Goal: Task Accomplishment & Management: Manage account settings

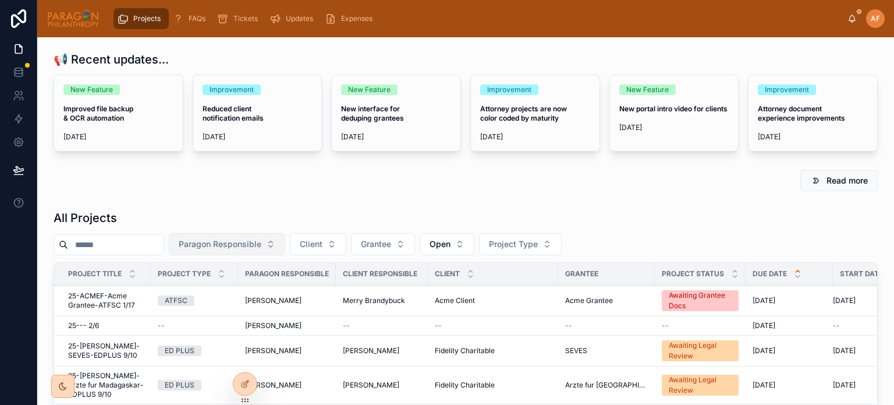
click at [228, 233] on button "Paragon Responsible" at bounding box center [227, 244] width 116 height 22
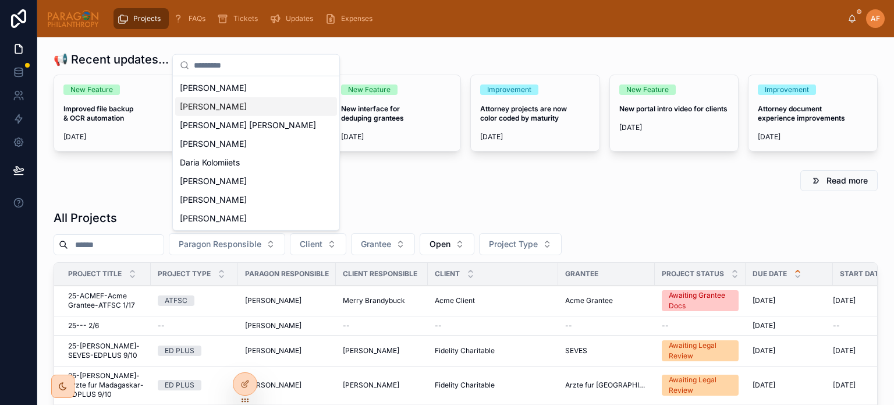
click at [210, 114] on div "[PERSON_NAME]" at bounding box center [256, 106] width 162 height 19
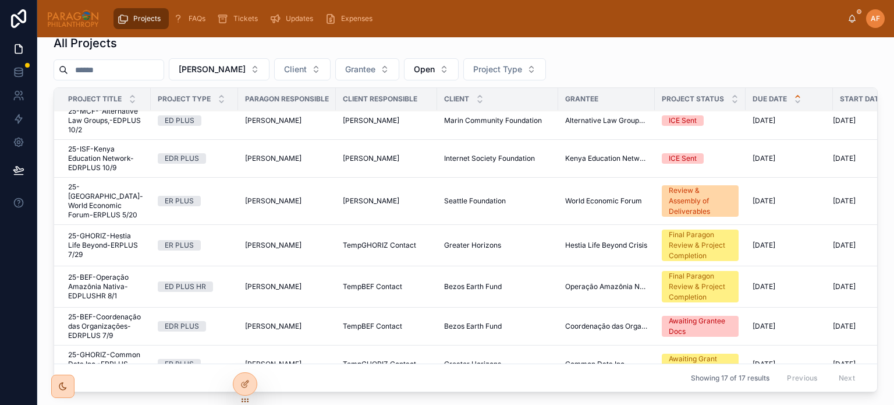
scroll to position [394, 0]
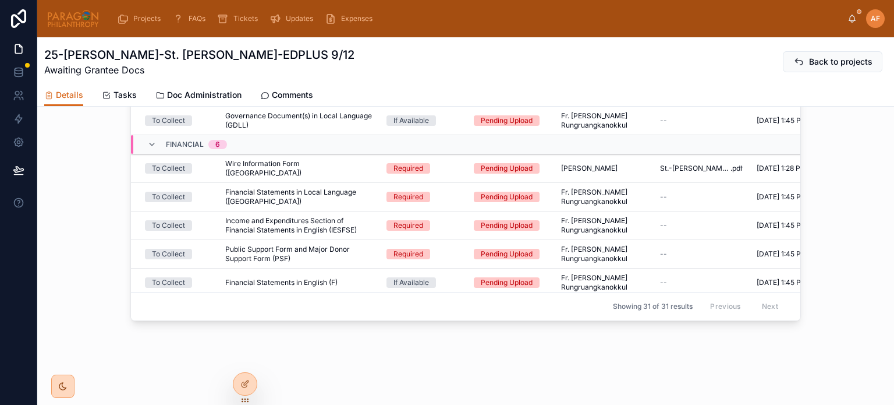
scroll to position [778, 0]
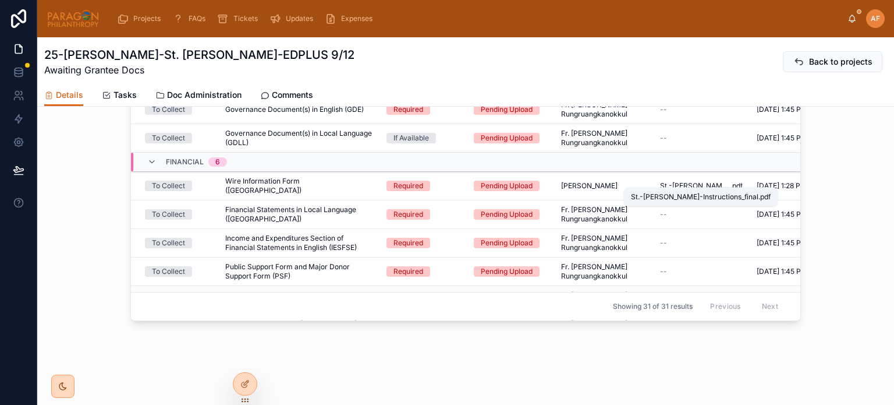
click at [673, 181] on span "St.-Joseph-Wiring-Instructions_final" at bounding box center [695, 185] width 70 height 9
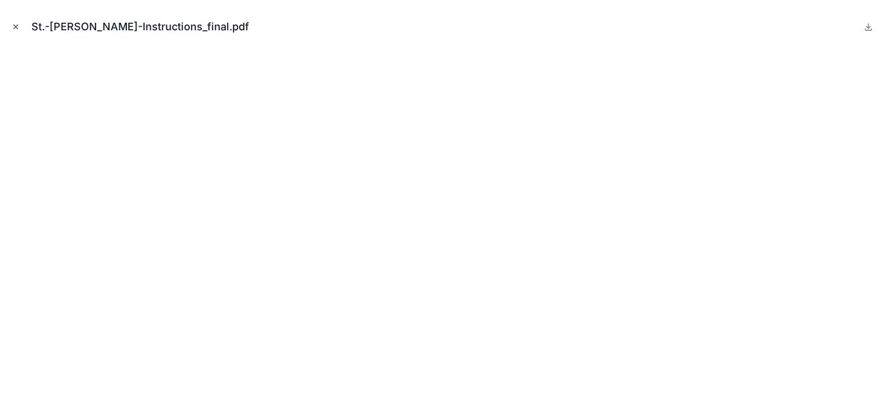
click at [9, 27] on button "Close modal" at bounding box center [15, 26] width 13 height 13
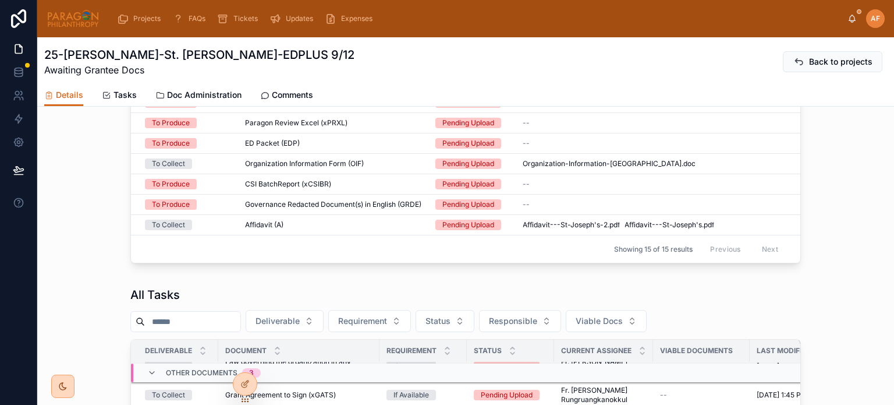
scroll to position [384, 0]
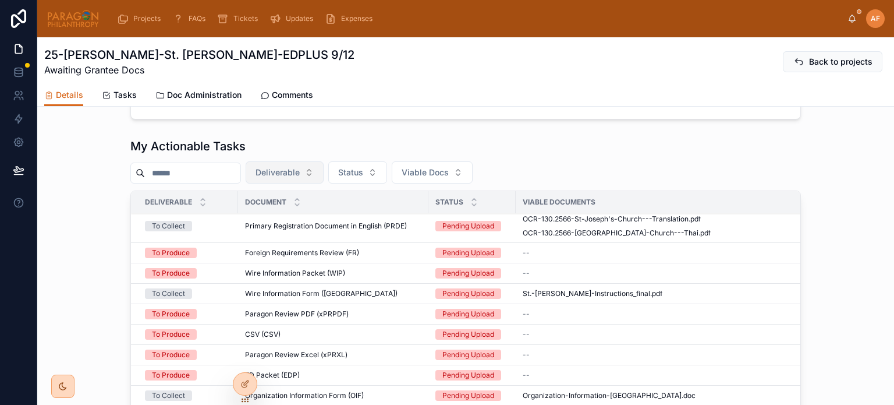
click at [300, 178] on span "Deliverable" at bounding box center [278, 172] width 44 height 12
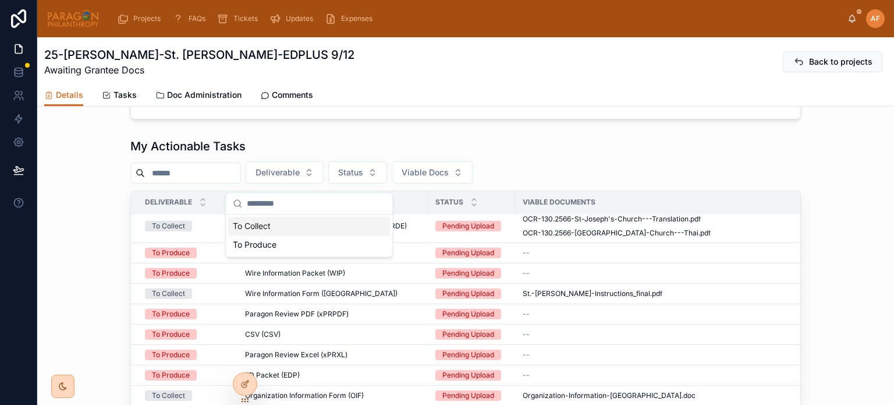
click at [249, 228] on div "To Collect" at bounding box center [309, 226] width 162 height 19
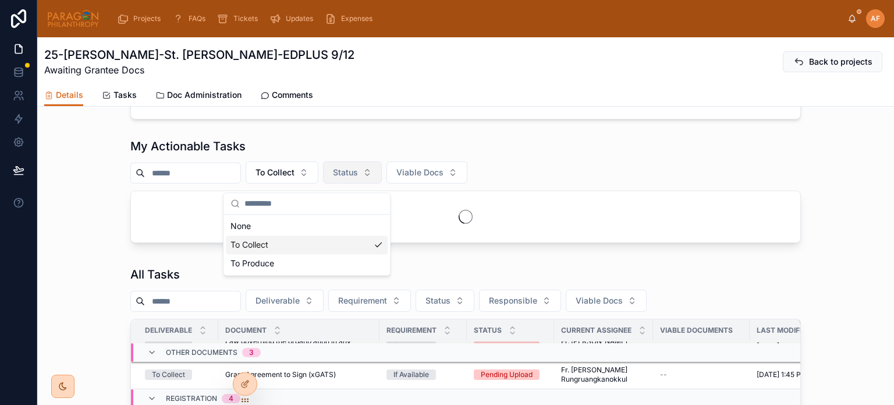
scroll to position [472, 0]
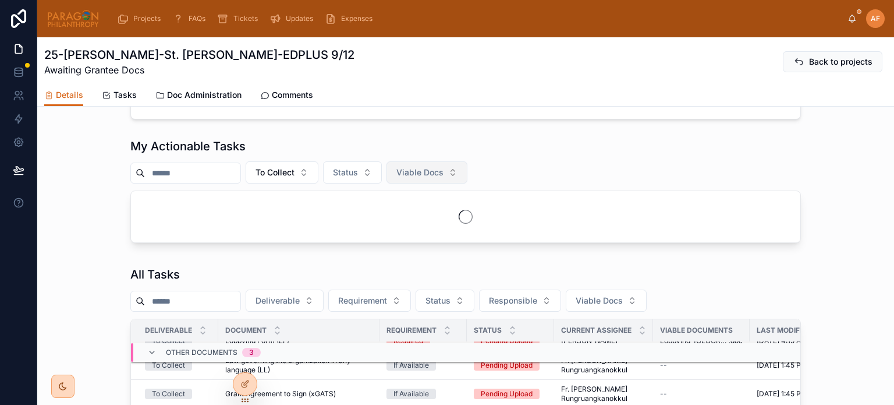
click at [444, 178] on span "Viable Docs" at bounding box center [419, 172] width 47 height 12
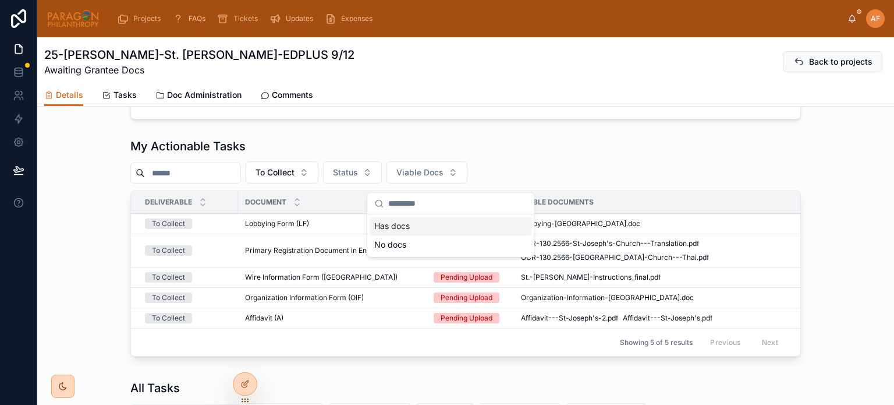
click at [379, 164] on div "My Actionable Tasks To Collect Status Viable Docs Deliverable Document Status V…" at bounding box center [465, 247] width 671 height 218
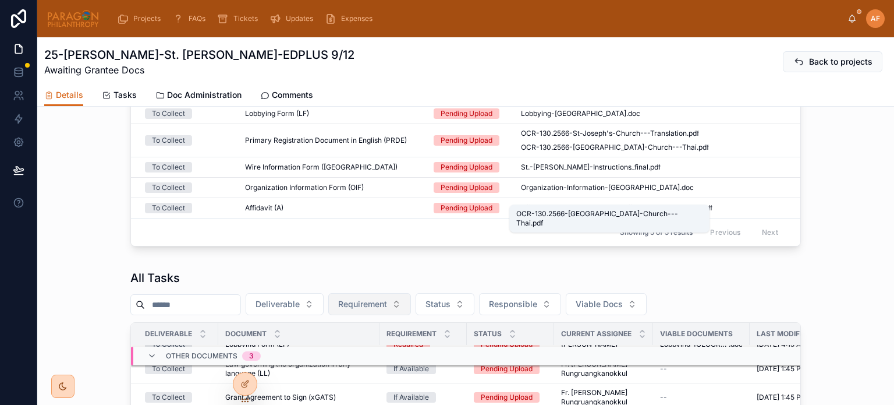
scroll to position [500, 0]
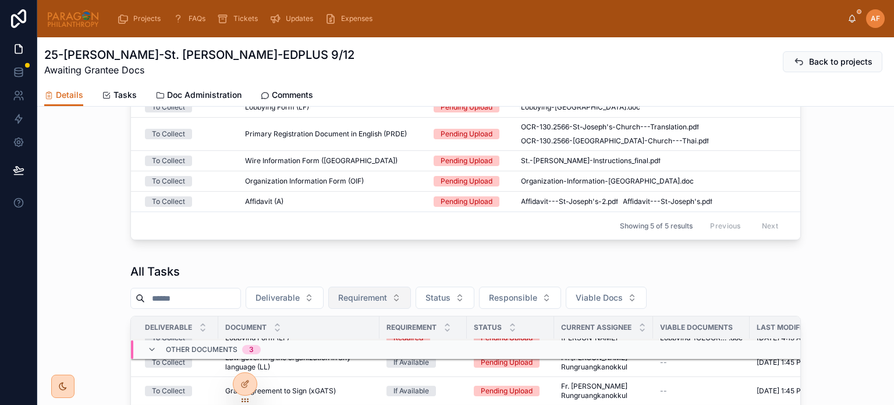
click at [387, 303] on span "Requirement" at bounding box center [362, 298] width 49 height 12
click at [364, 281] on div "Required" at bounding box center [394, 286] width 162 height 19
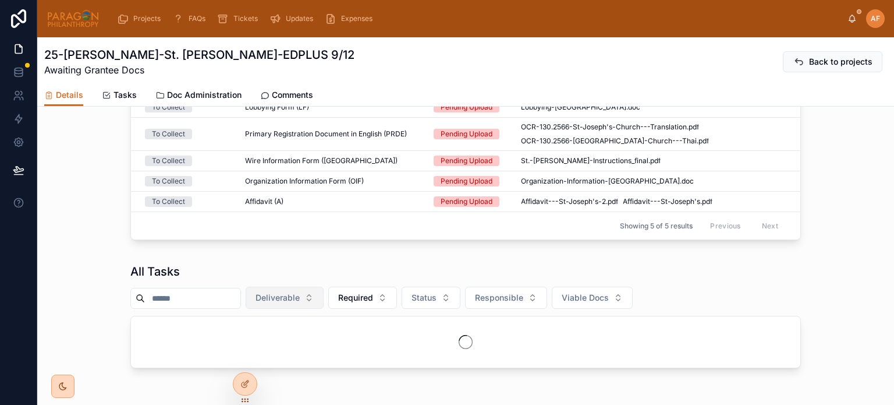
click at [300, 303] on span "Deliverable" at bounding box center [278, 298] width 44 height 12
click at [315, 360] on div "To Collect" at bounding box center [309, 358] width 162 height 19
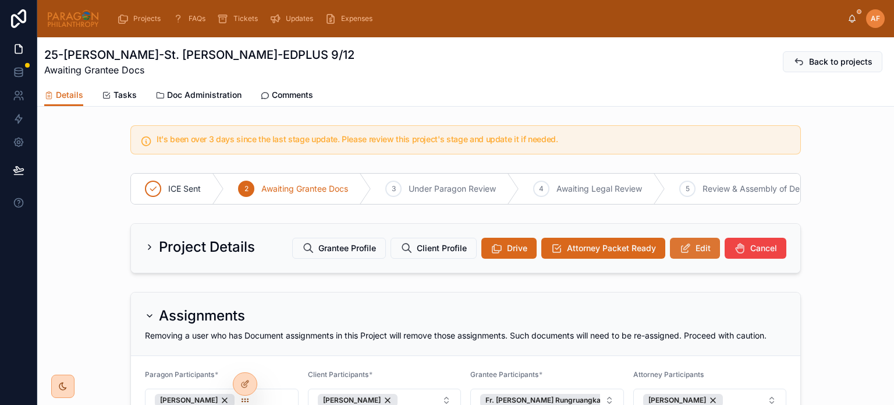
click at [687, 251] on button "Edit" at bounding box center [695, 248] width 50 height 21
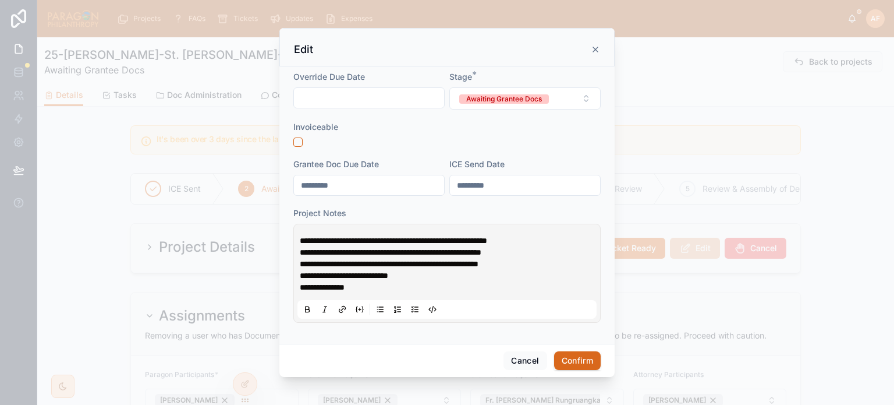
click at [300, 239] on span "**********" at bounding box center [393, 240] width 187 height 8
click at [527, 366] on button "Cancel" at bounding box center [525, 360] width 43 height 19
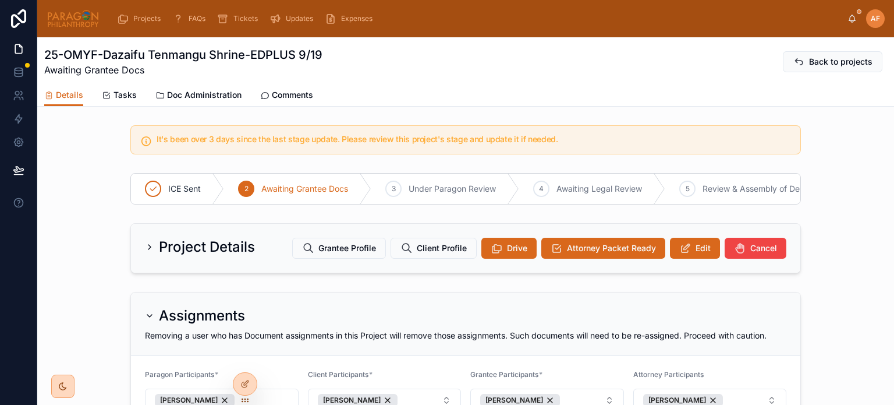
click at [281, 93] on span "Comments" at bounding box center [292, 95] width 41 height 12
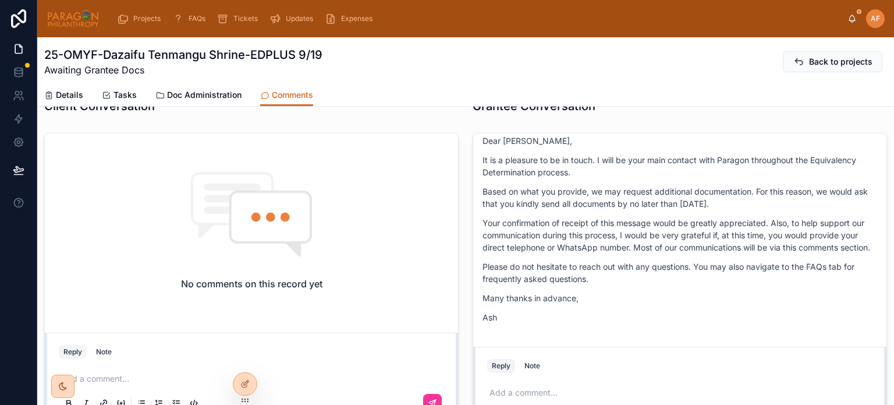
scroll to position [582, 0]
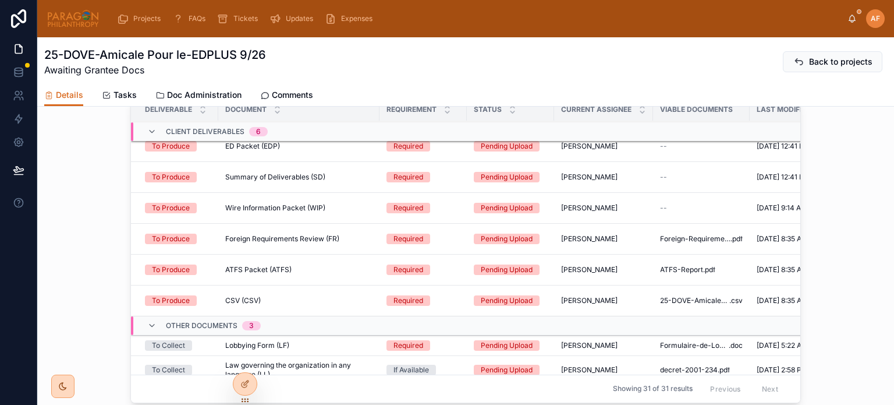
scroll to position [671, 0]
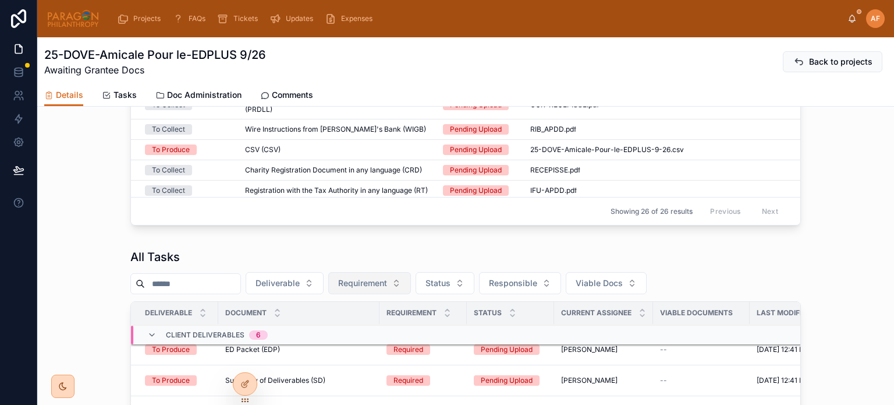
click at [384, 289] on span "Requirement" at bounding box center [362, 283] width 49 height 12
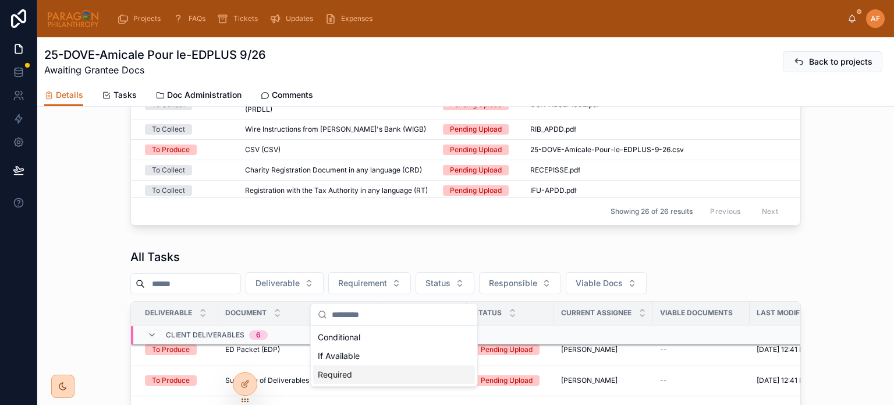
drag, startPoint x: 354, startPoint y: 375, endPoint x: 361, endPoint y: 371, distance: 8.1
click at [354, 375] on div "Required" at bounding box center [394, 374] width 162 height 19
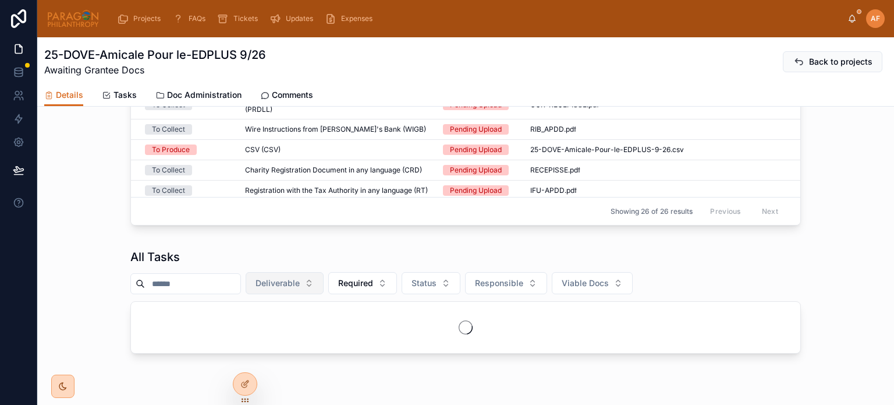
click at [324, 292] on button "Deliverable" at bounding box center [285, 283] width 78 height 22
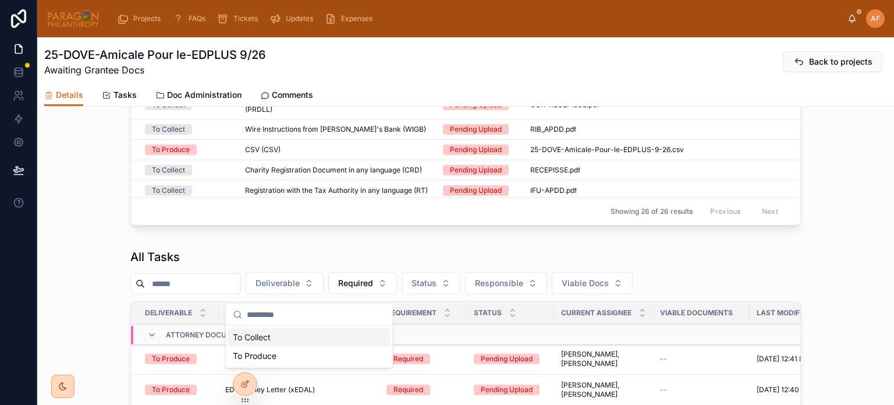
click at [287, 334] on div "To Collect" at bounding box center [309, 337] width 162 height 19
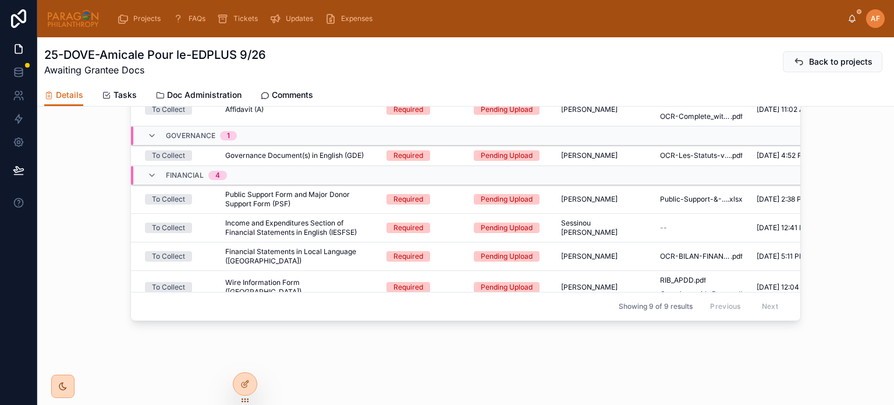
scroll to position [161, 0]
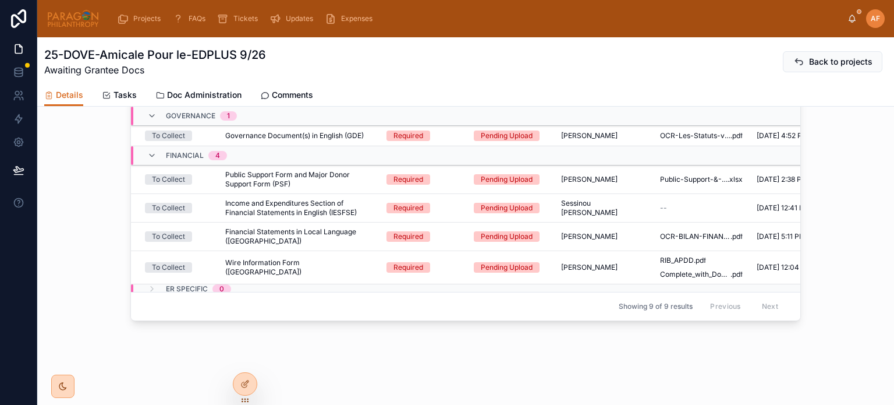
click at [75, 93] on span "Details" at bounding box center [69, 95] width 27 height 12
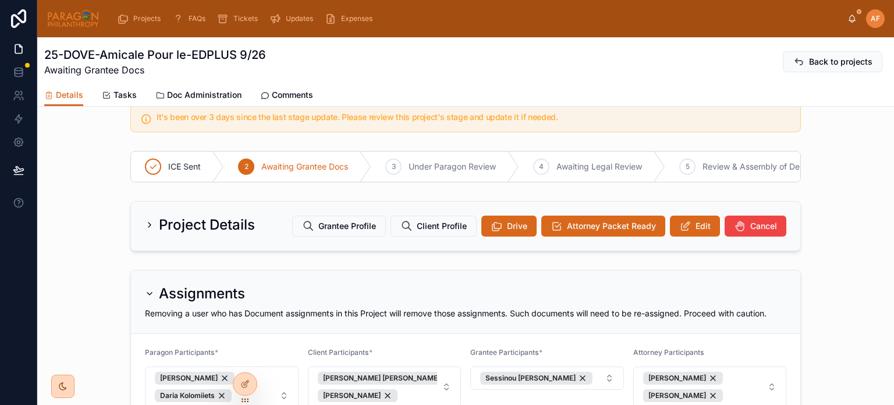
scroll to position [0, 0]
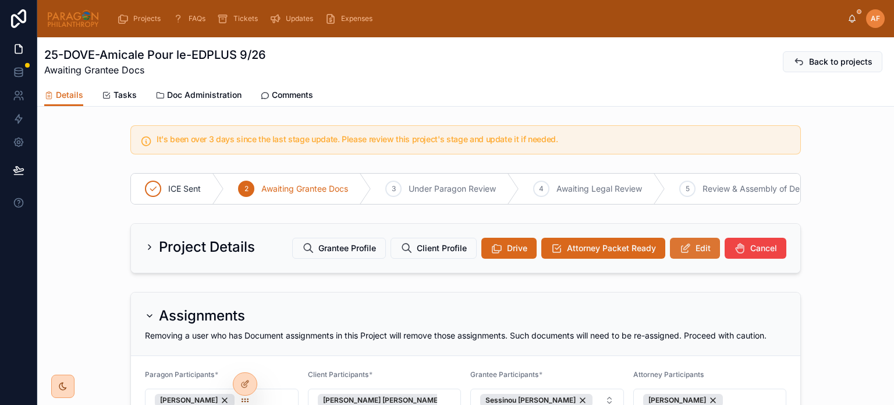
click at [698, 250] on span "Edit" at bounding box center [703, 248] width 15 height 12
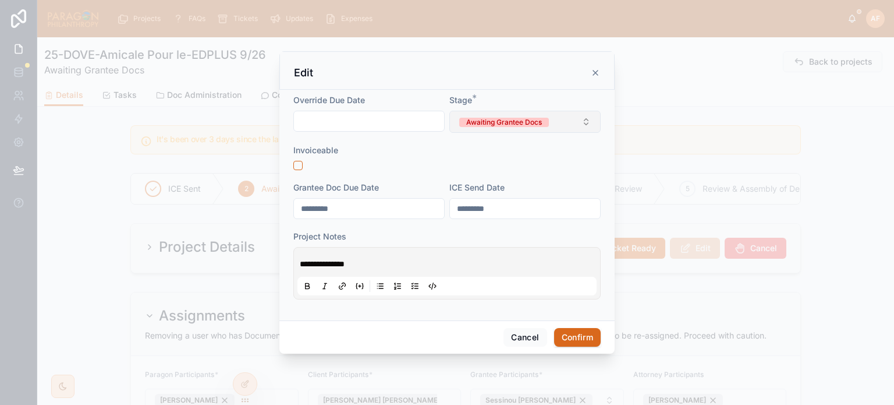
click at [559, 125] on button "Awaiting Grantee Docs" at bounding box center [524, 122] width 151 height 22
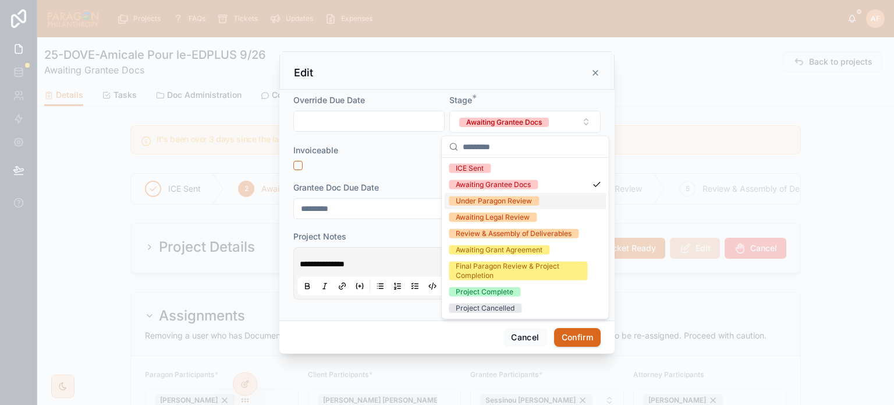
click at [508, 201] on div "Under Paragon Review" at bounding box center [494, 200] width 76 height 9
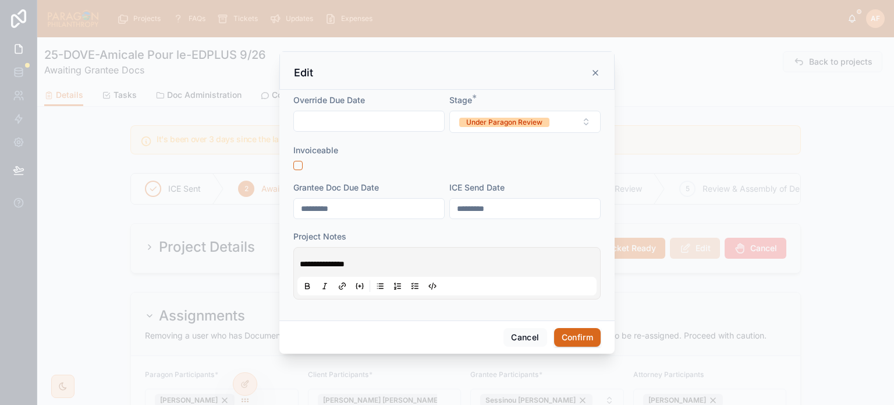
click at [303, 260] on span "**********" at bounding box center [322, 264] width 45 height 8
click at [300, 261] on span "**********" at bounding box center [322, 264] width 45 height 8
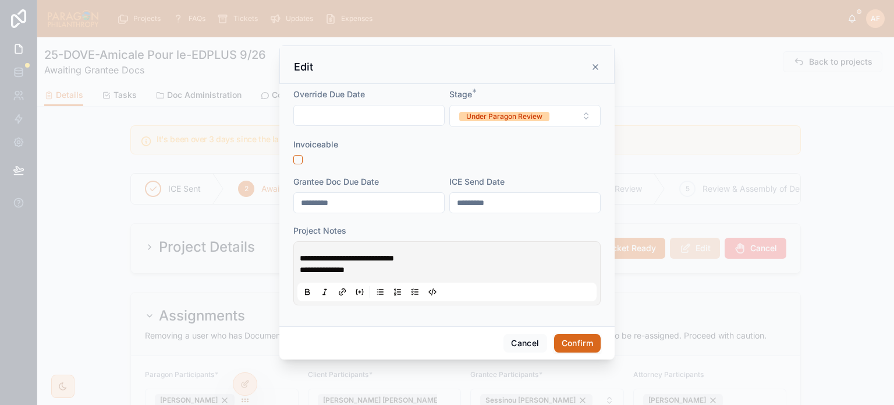
click at [581, 335] on button "Confirm" at bounding box center [577, 343] width 47 height 19
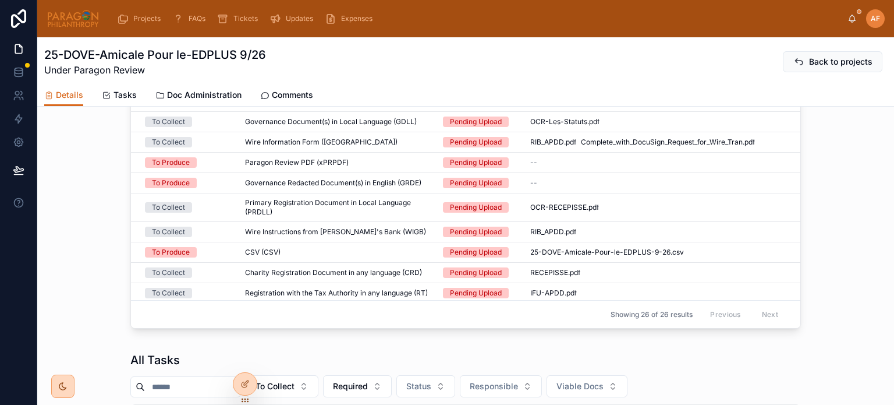
scroll to position [582, 0]
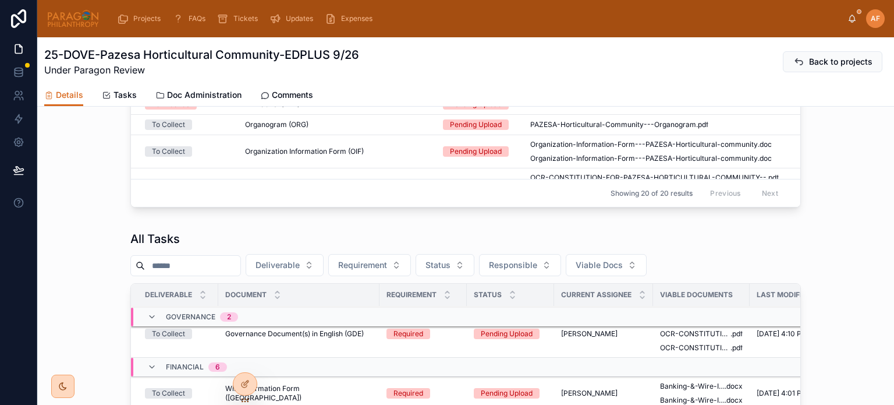
scroll to position [412, 0]
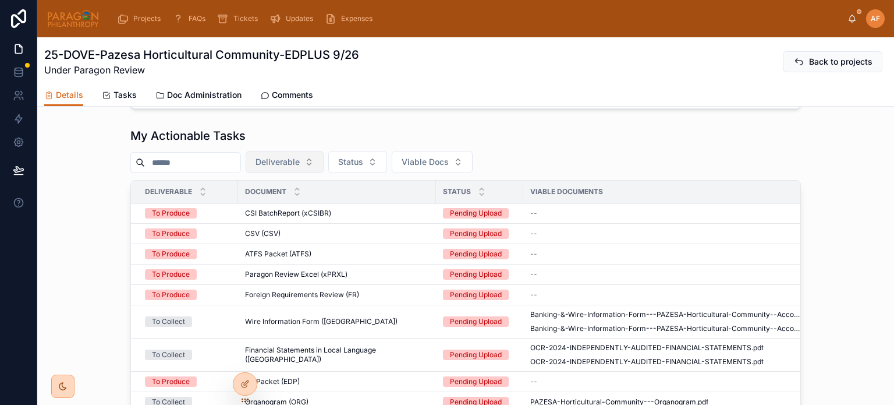
click at [300, 168] on span "Deliverable" at bounding box center [278, 162] width 44 height 12
click at [257, 215] on div "To Collect" at bounding box center [309, 216] width 162 height 19
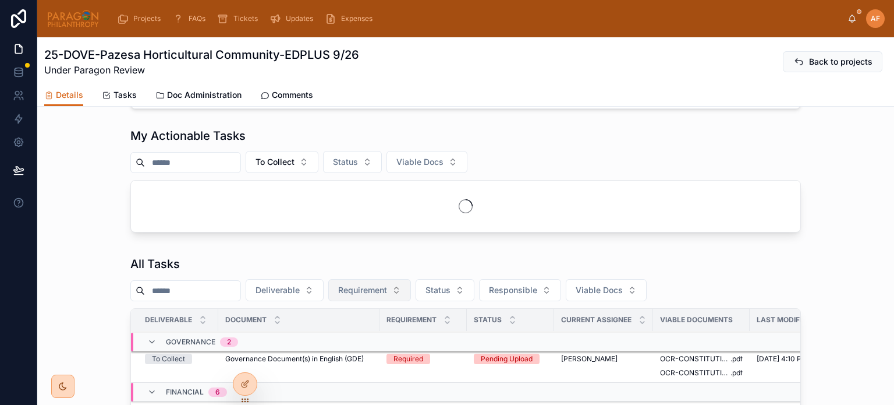
click at [387, 296] on span "Requirement" at bounding box center [362, 290] width 49 height 12
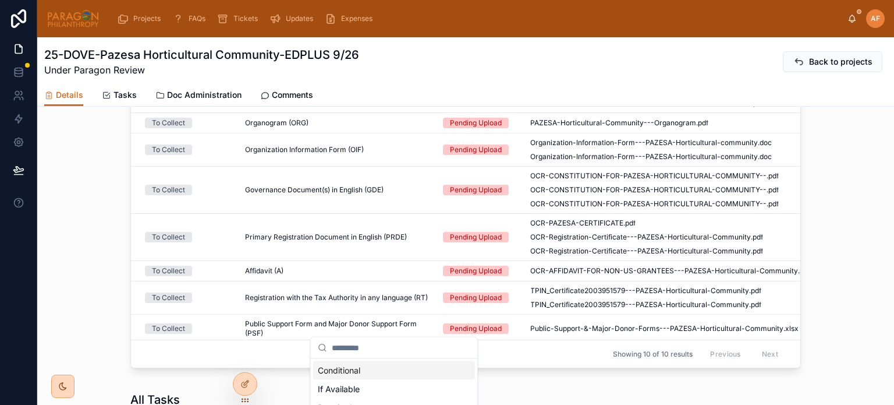
scroll to position [78, 0]
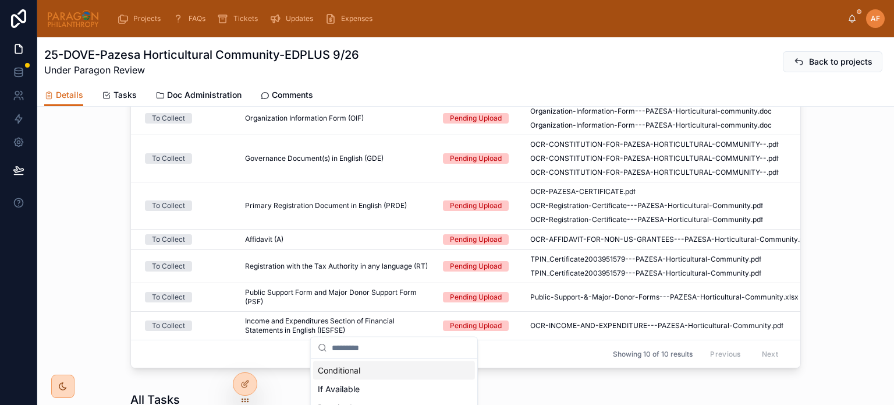
click at [88, 348] on div "My Actionable Tasks To Collect Status Viable Docs Deliverable Document Status V…" at bounding box center [465, 191] width 857 height 371
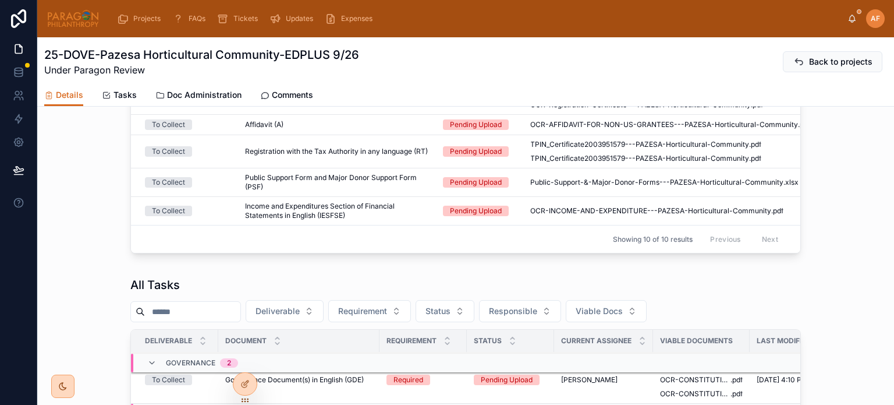
scroll to position [703, 0]
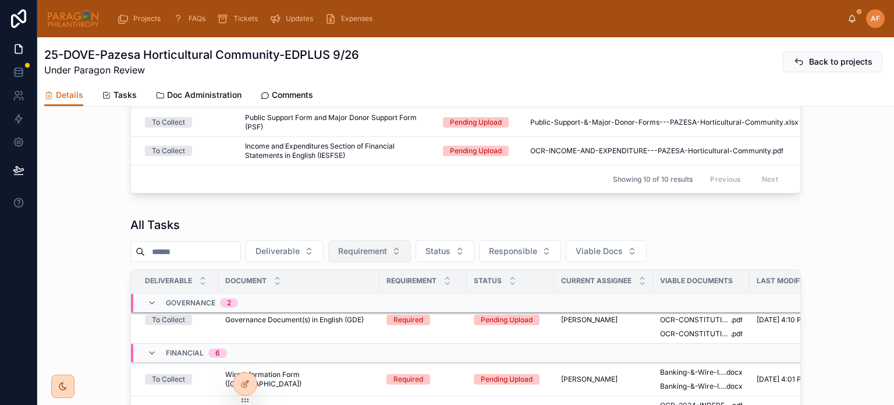
click at [366, 262] on button "Requirement" at bounding box center [369, 251] width 83 height 22
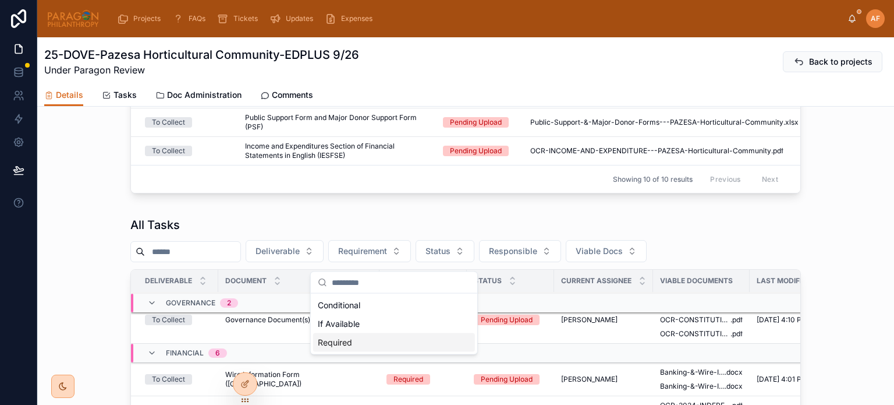
click at [349, 349] on div "Required" at bounding box center [394, 342] width 162 height 19
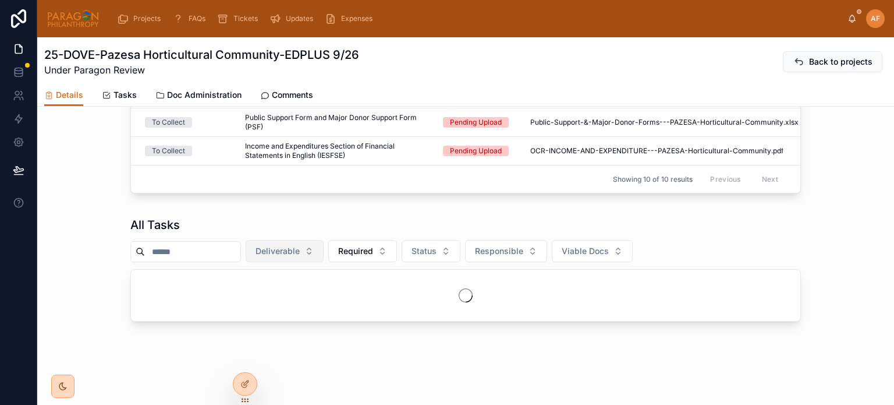
click at [324, 258] on button "Deliverable" at bounding box center [285, 251] width 78 height 22
drag, startPoint x: 306, startPoint y: 314, endPoint x: 302, endPoint y: 303, distance: 11.5
click at [302, 303] on div "To Collect To Produce" at bounding box center [309, 314] width 162 height 37
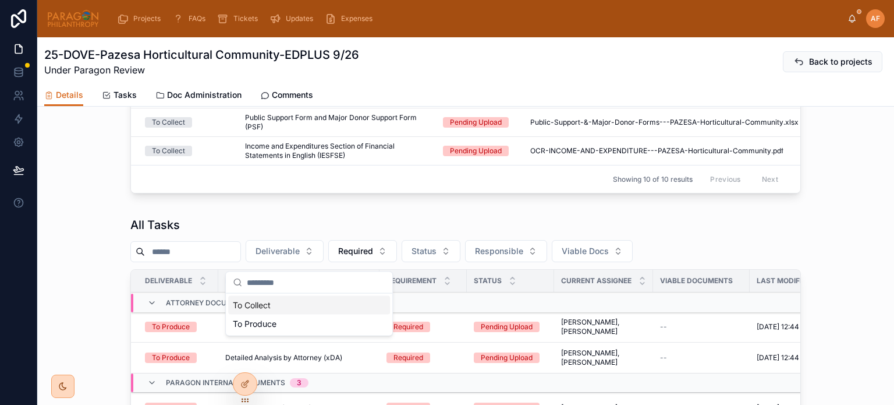
click at [302, 303] on div "To Collect" at bounding box center [309, 305] width 162 height 19
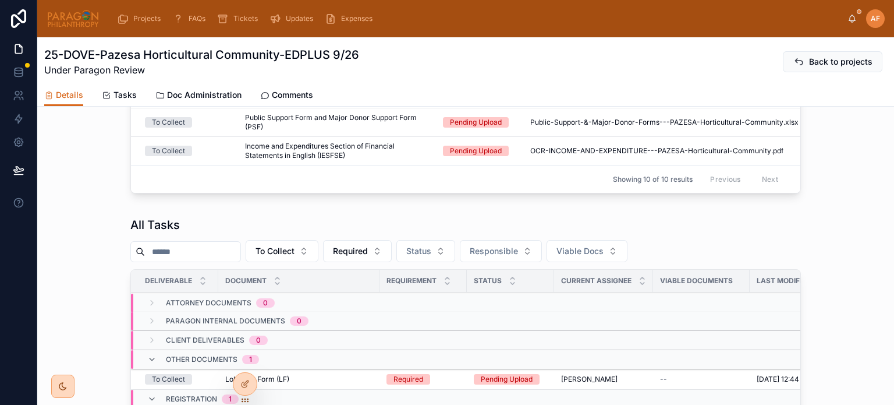
click at [861, 240] on div "All Tasks To Collect Required Status Responsible Viable Docs Deliverable Docume…" at bounding box center [465, 397] width 857 height 371
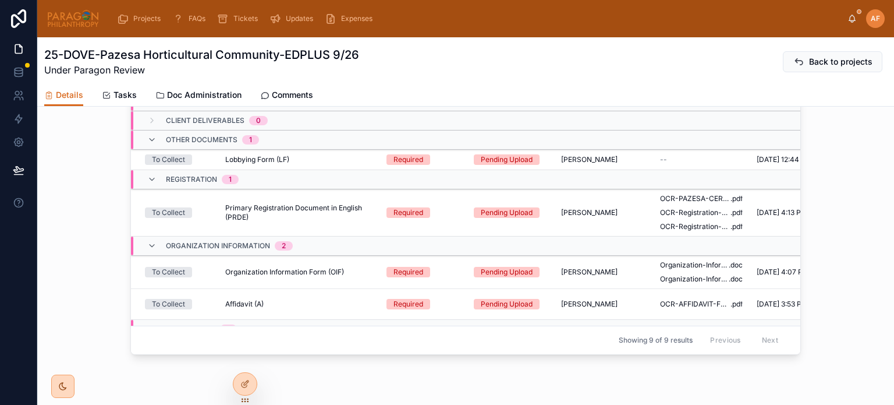
scroll to position [903, 0]
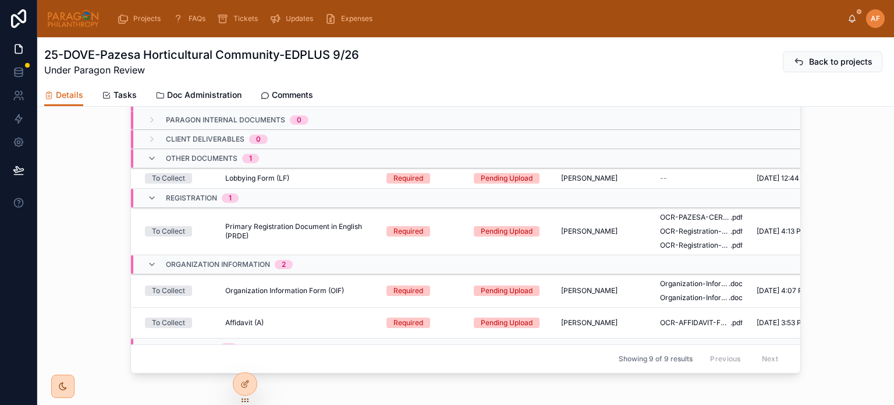
click at [285, 93] on span "Comments" at bounding box center [292, 95] width 41 height 12
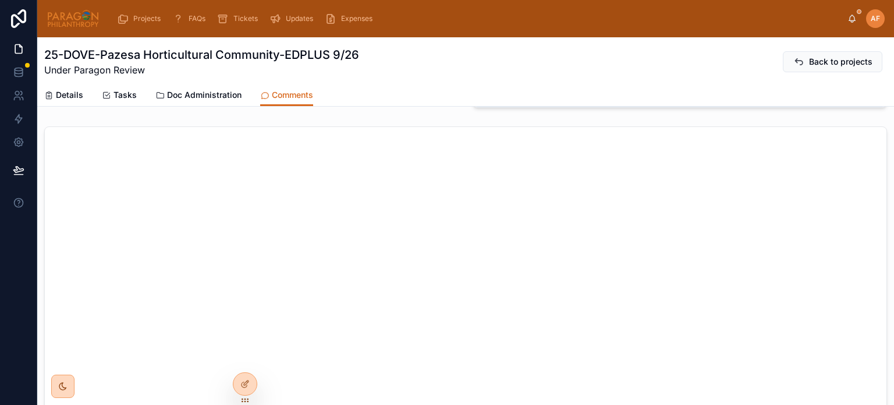
scroll to position [407, 0]
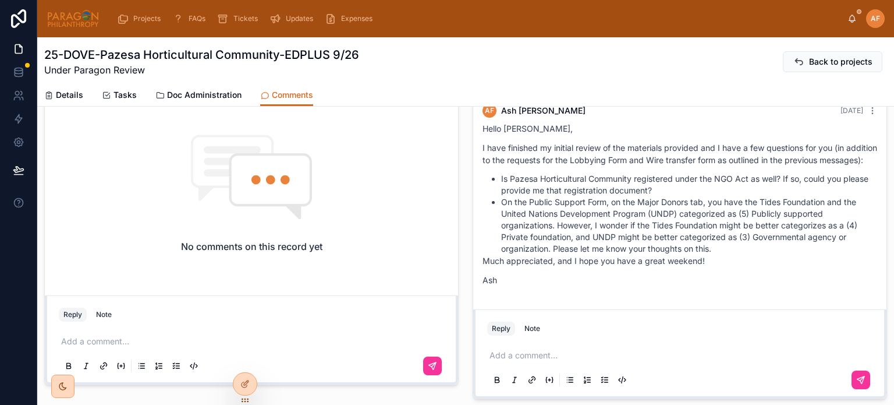
click at [534, 364] on div "Add a comment..." at bounding box center [679, 366] width 385 height 49
click at [532, 358] on p at bounding box center [682, 355] width 385 height 12
drag, startPoint x: 543, startPoint y: 353, endPoint x: 476, endPoint y: 343, distance: 67.7
click at [480, 343] on div "*****" at bounding box center [679, 367] width 399 height 58
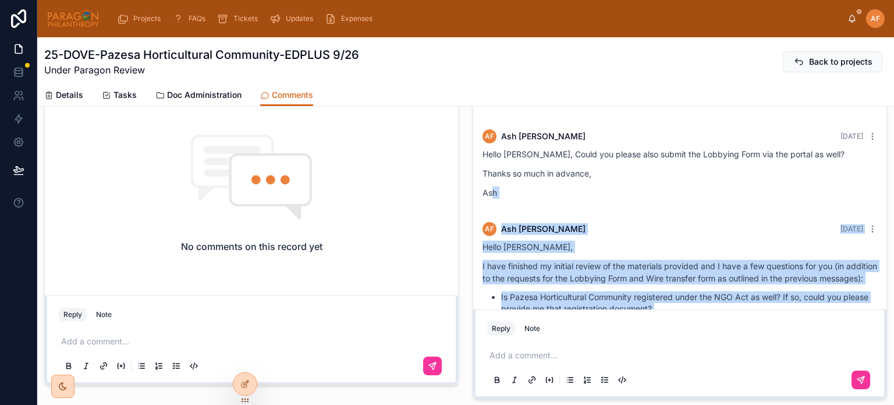
scroll to position [373, 0]
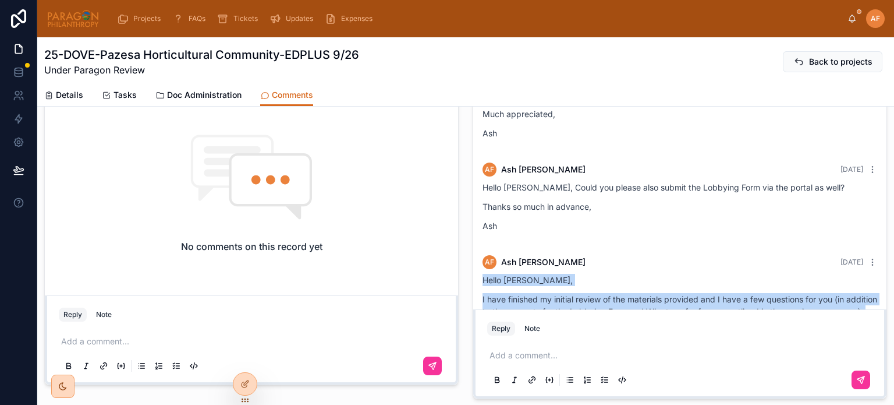
drag, startPoint x: 504, startPoint y: 284, endPoint x: 476, endPoint y: 293, distance: 28.7
click at [476, 293] on div "[PERSON_NAME] [PERSON_NAME] [DATE] Hello [PERSON_NAME], I have finished my init…" at bounding box center [680, 349] width 409 height 203
copy div "Hello [PERSON_NAME], I have finished my initial review of the materials provide…"
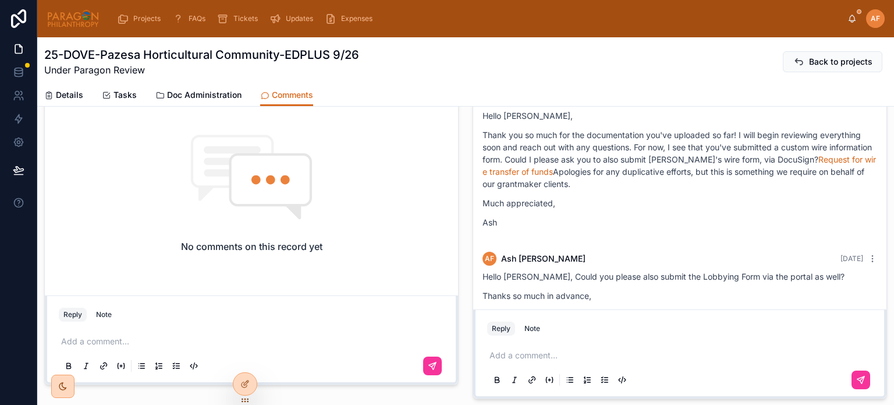
scroll to position [256, 0]
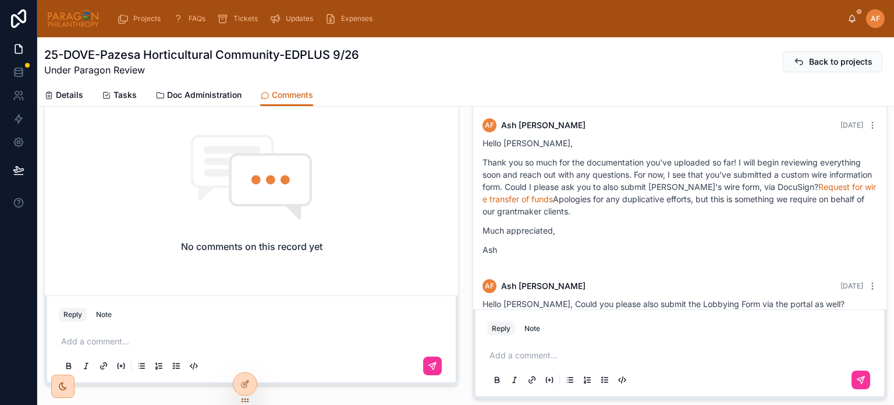
click at [72, 94] on span "Details" at bounding box center [69, 95] width 27 height 12
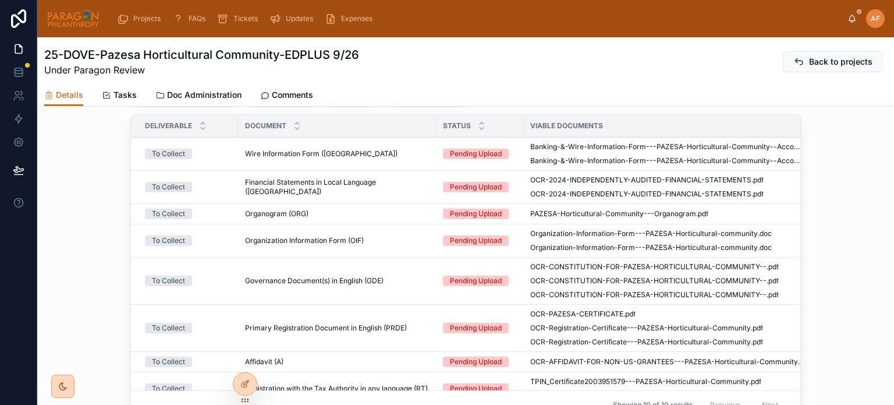
scroll to position [407, 0]
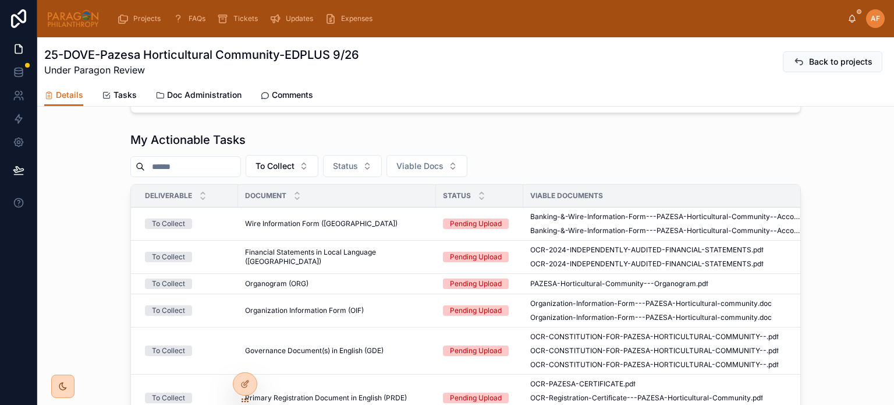
click at [289, 96] on span "Comments" at bounding box center [292, 95] width 41 height 12
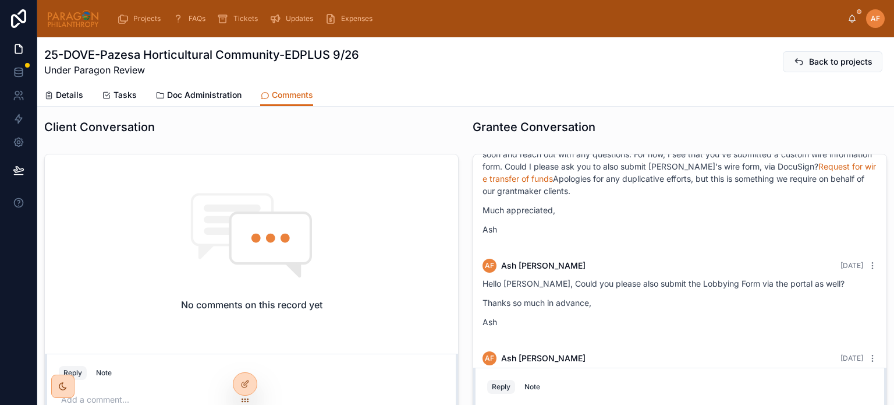
scroll to position [314, 0]
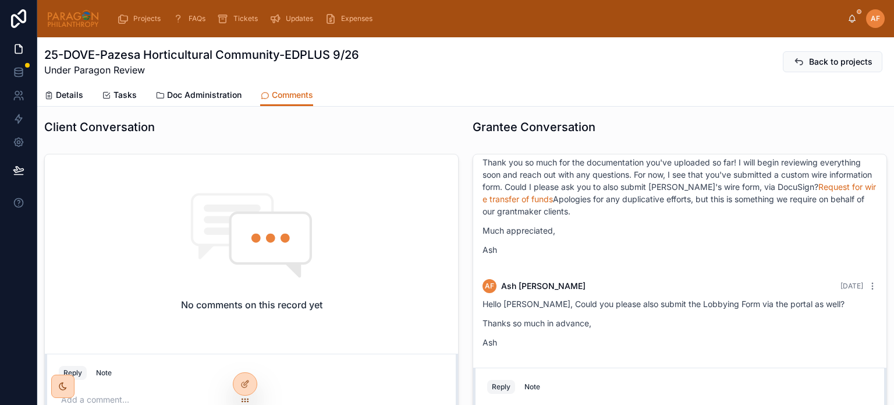
drag, startPoint x: 654, startPoint y: 225, endPoint x: 709, endPoint y: 183, distance: 69.0
click at [709, 183] on p "Thank you so much for the documentation you've uploaded so far! I will begin re…" at bounding box center [680, 186] width 395 height 61
copy p "I see that you've submitted a custom wire information form. Could I please ask …"
click at [682, 263] on div "Hello [PERSON_NAME], Thank you so much for the documentation you've uploaded so…" at bounding box center [680, 200] width 395 height 126
click at [53, 102] on link "Details" at bounding box center [63, 95] width 39 height 23
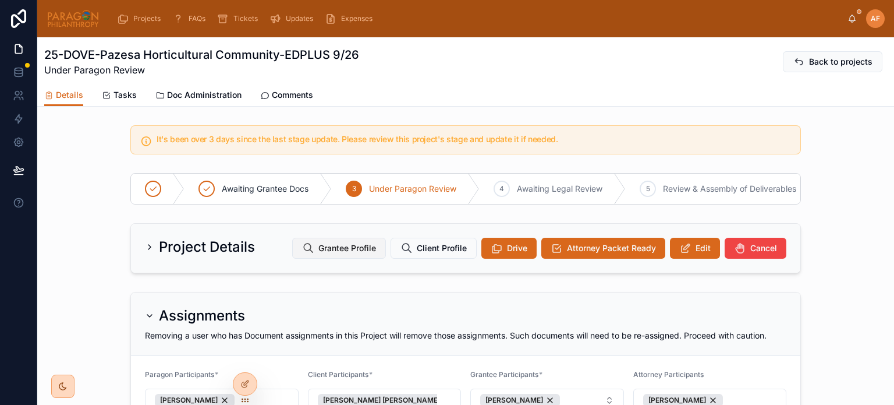
click at [333, 254] on span "Grantee Profile" at bounding box center [347, 248] width 58 height 12
click at [701, 252] on span "Edit" at bounding box center [703, 248] width 15 height 12
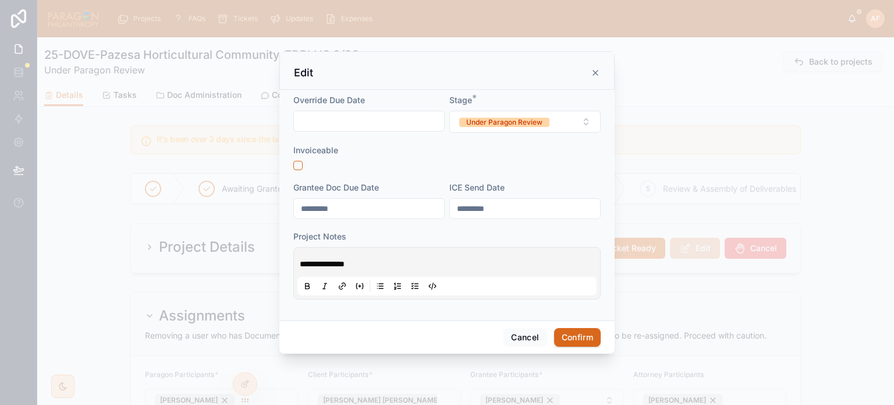
click at [297, 261] on div "**********" at bounding box center [446, 273] width 299 height 44
click at [300, 265] on span "**********" at bounding box center [322, 264] width 45 height 8
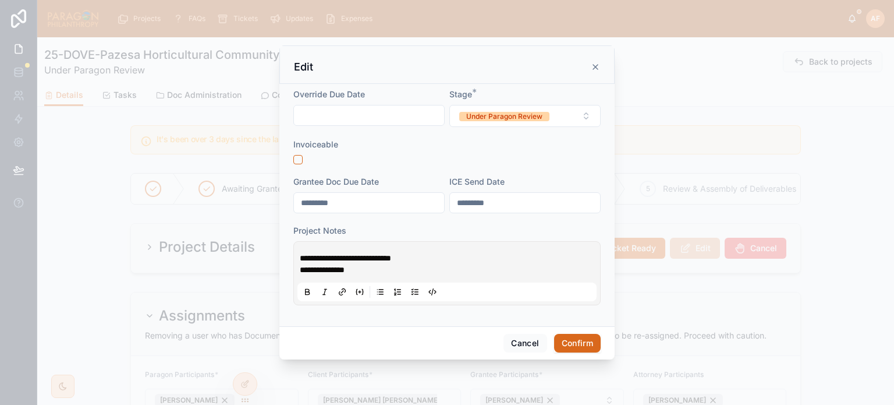
drag, startPoint x: 561, startPoint y: 349, endPoint x: 568, endPoint y: 345, distance: 7.3
click at [561, 349] on button "Confirm" at bounding box center [577, 343] width 47 height 19
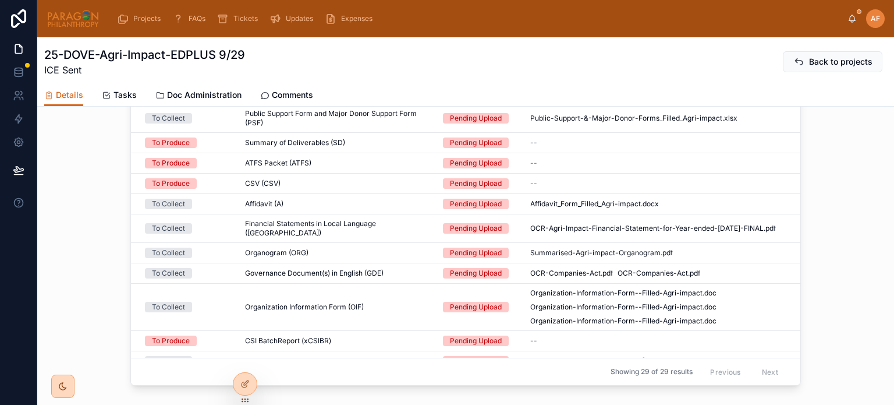
scroll to position [349, 0]
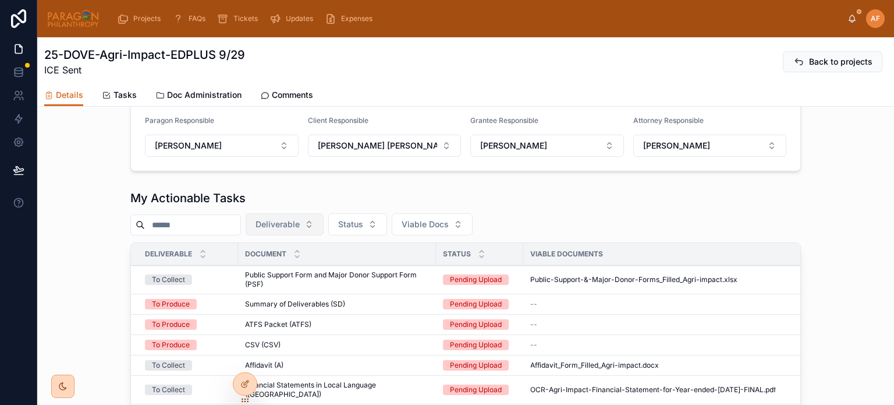
click at [310, 235] on button "Deliverable" at bounding box center [285, 224] width 78 height 22
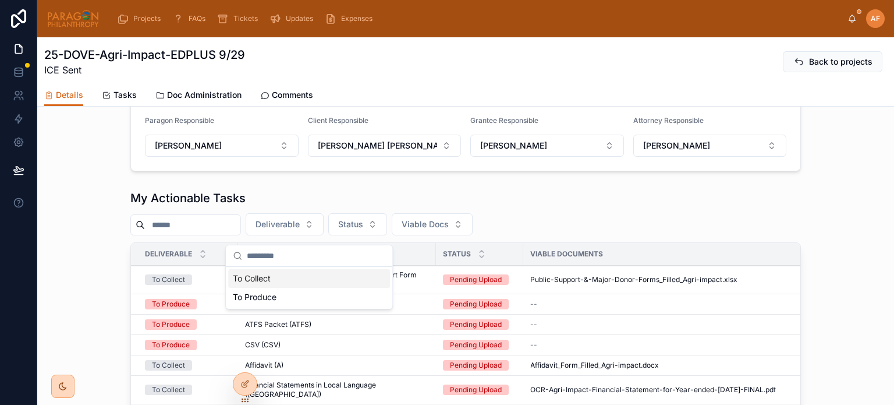
click at [264, 274] on div "To Collect" at bounding box center [309, 278] width 162 height 19
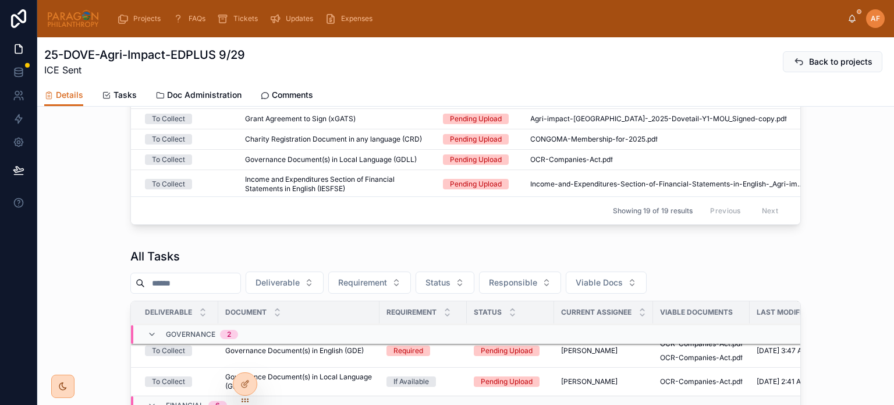
scroll to position [671, 0]
click at [324, 285] on button "Deliverable" at bounding box center [285, 283] width 78 height 22
click at [291, 337] on div "To Collect" at bounding box center [309, 337] width 162 height 19
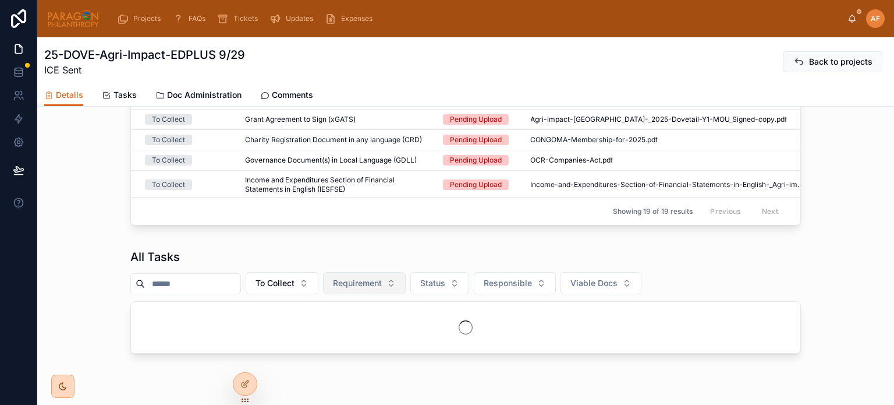
click at [382, 288] on span "Requirement" at bounding box center [357, 283] width 49 height 12
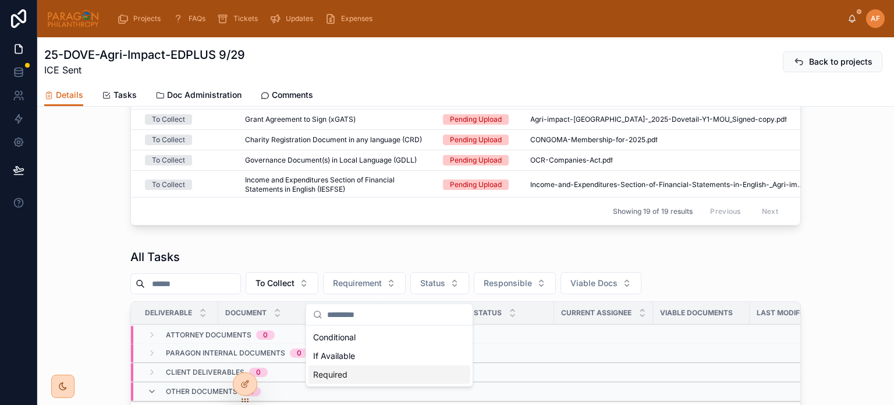
click at [343, 370] on div "Required" at bounding box center [390, 374] width 162 height 19
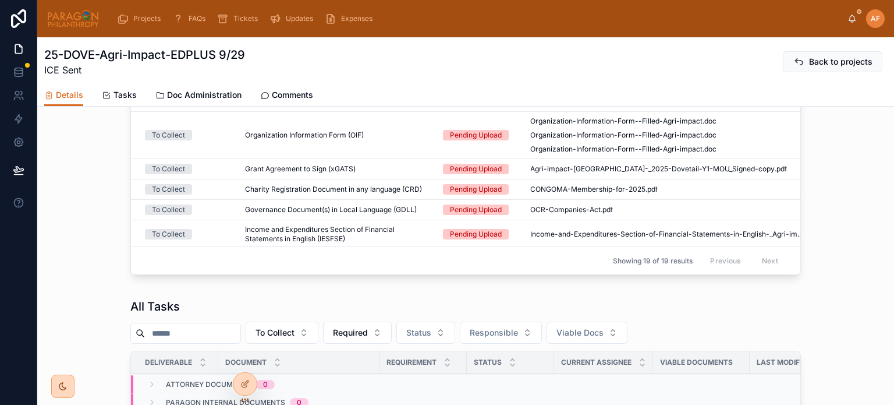
scroll to position [612, 0]
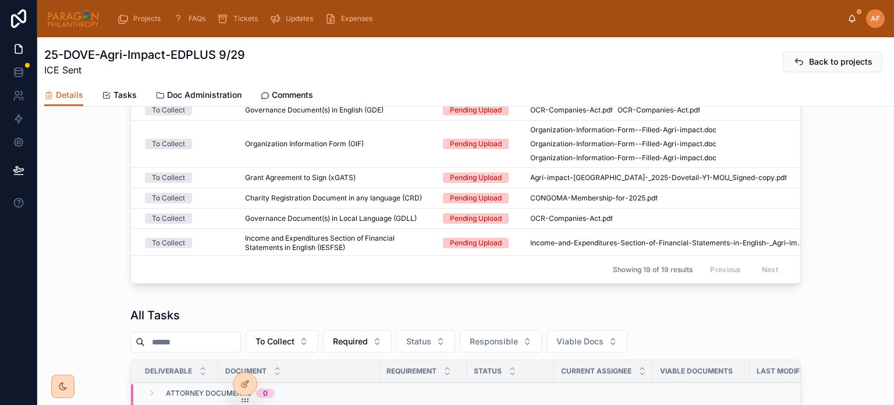
click at [268, 103] on link "Comments" at bounding box center [286, 95] width 53 height 23
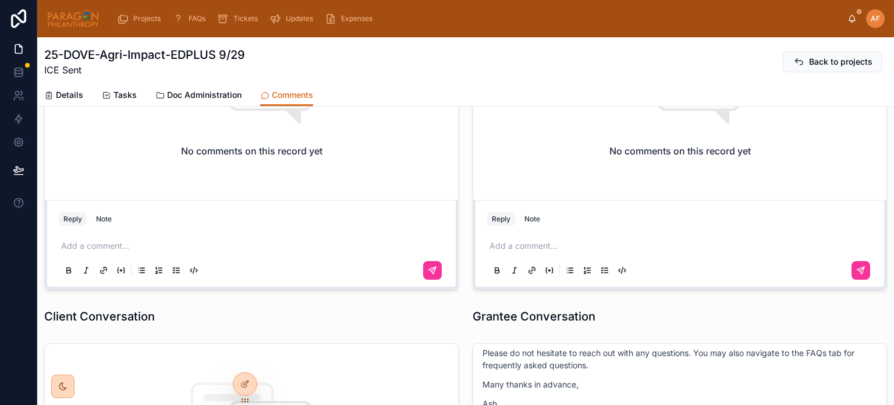
scroll to position [175, 0]
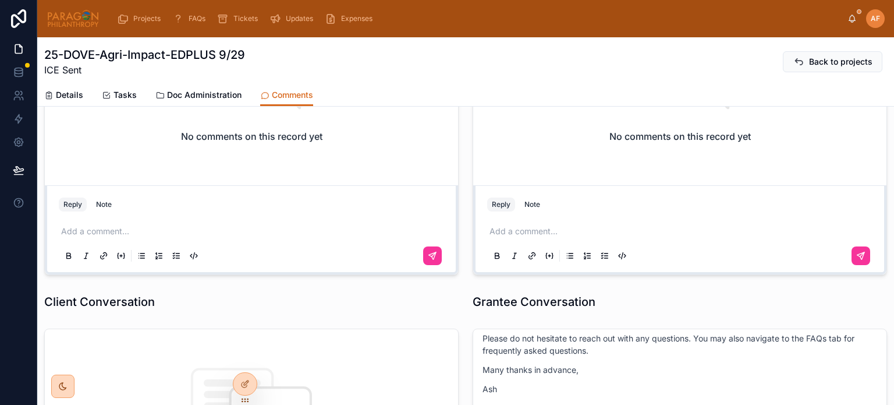
click at [111, 231] on p at bounding box center [253, 231] width 385 height 12
click at [428, 251] on icon at bounding box center [432, 255] width 9 height 9
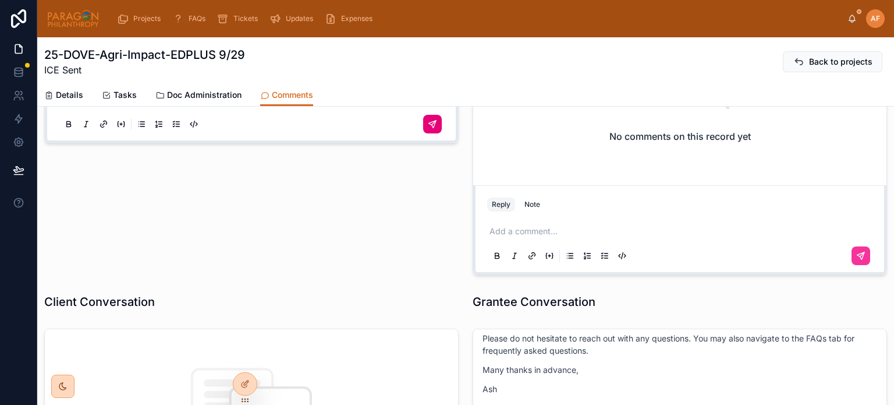
click at [54, 97] on div "Details" at bounding box center [63, 95] width 39 height 12
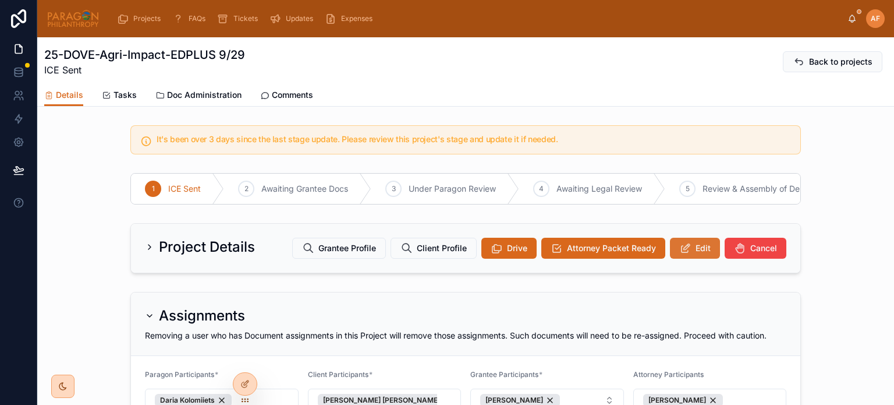
click at [699, 251] on span "Edit" at bounding box center [703, 248] width 15 height 12
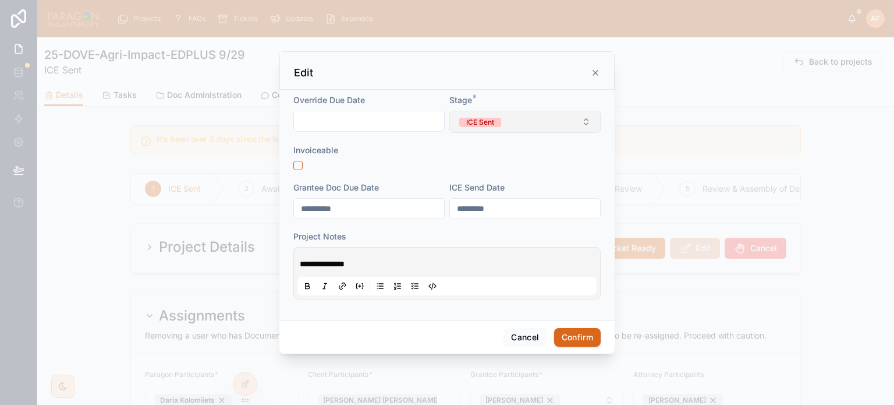
click at [466, 130] on button "ICE Sent" at bounding box center [524, 122] width 151 height 22
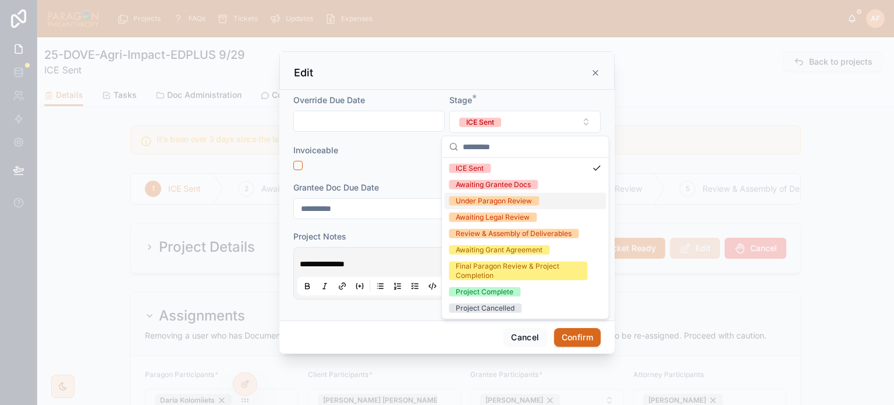
click at [480, 203] on div "Under Paragon Review" at bounding box center [494, 200] width 76 height 9
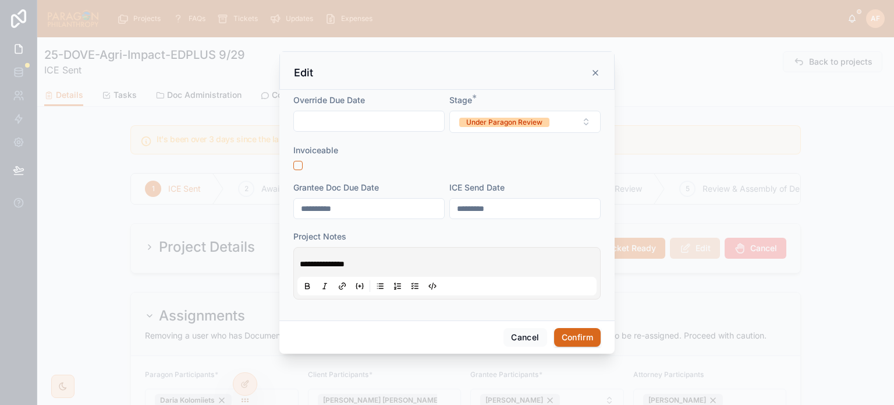
click at [301, 260] on span "**********" at bounding box center [322, 264] width 45 height 8
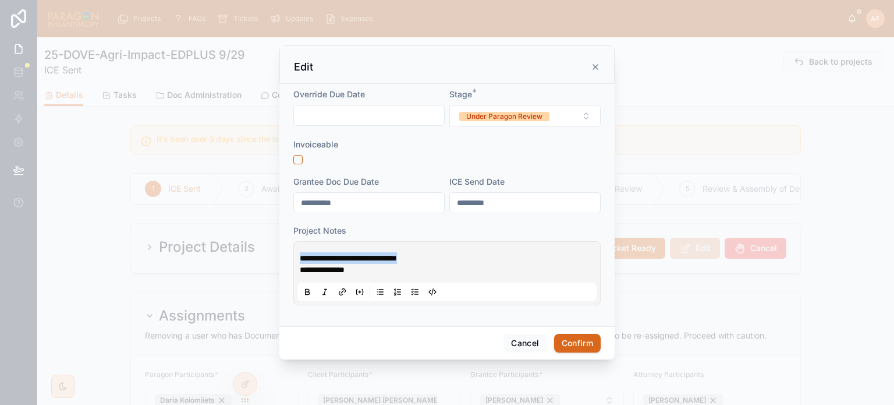
drag, startPoint x: 435, startPoint y: 259, endPoint x: 144, endPoint y: 212, distance: 294.8
click at [141, 225] on div "**********" at bounding box center [447, 202] width 894 height 405
copy span "**********"
click at [566, 339] on button "Confirm" at bounding box center [577, 343] width 47 height 19
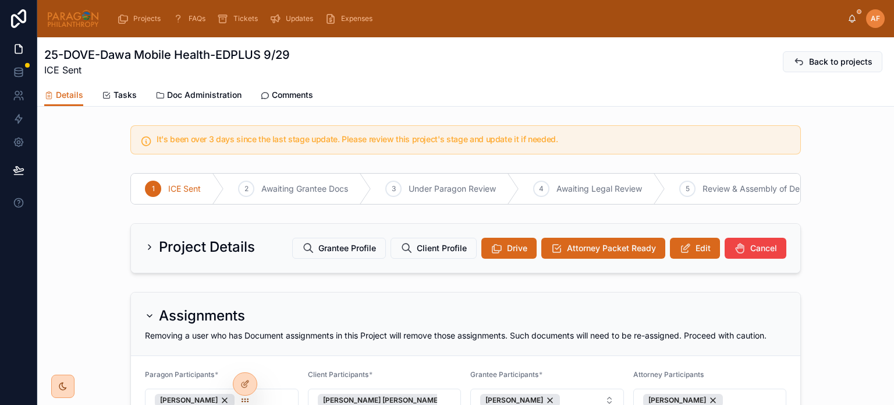
click at [279, 92] on span "Comments" at bounding box center [292, 95] width 41 height 12
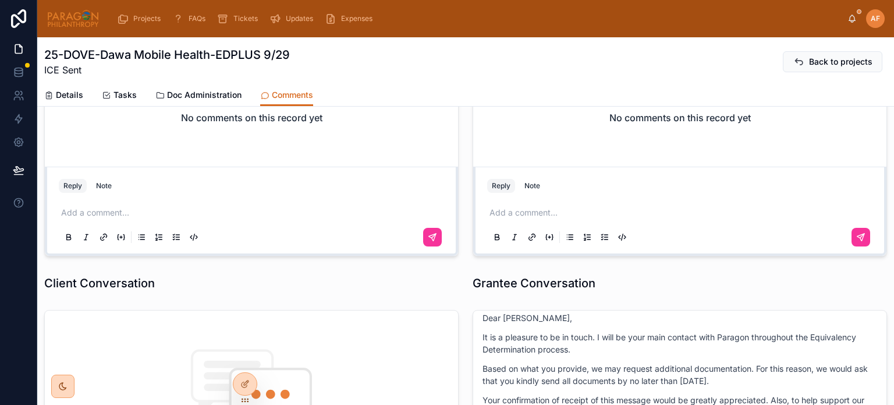
scroll to position [233, 0]
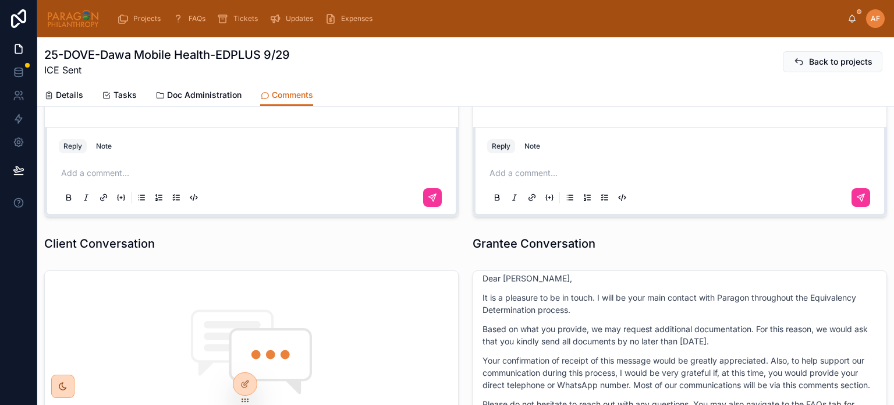
click at [69, 95] on span "Details" at bounding box center [69, 95] width 27 height 12
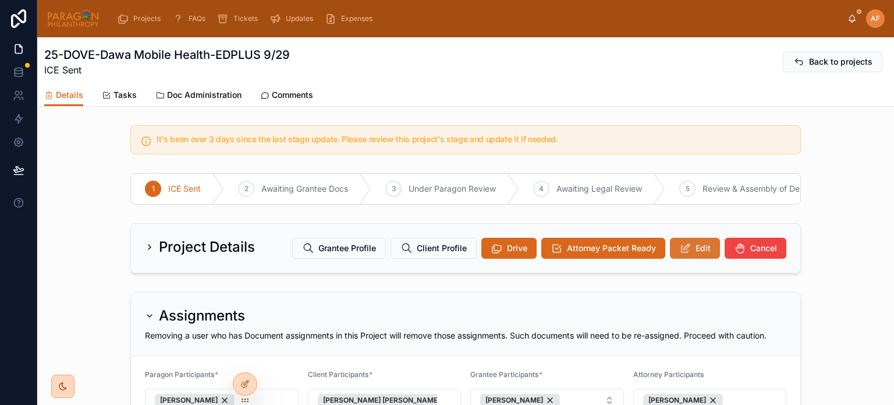
click at [703, 254] on span "Edit" at bounding box center [703, 248] width 15 height 12
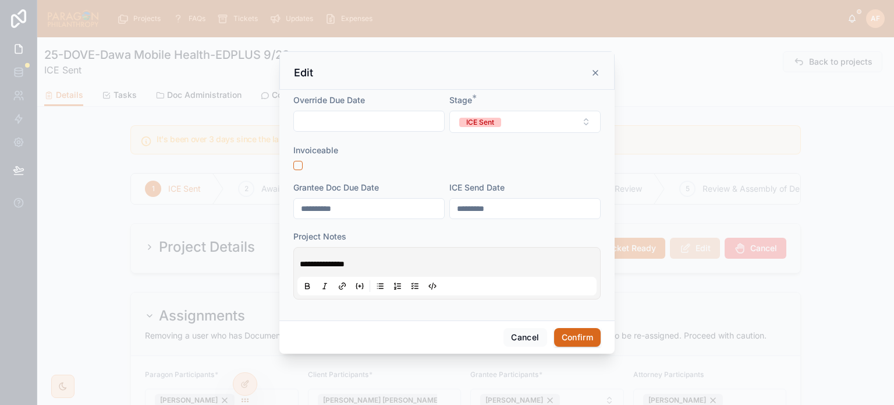
click at [498, 136] on form "**********" at bounding box center [446, 202] width 307 height 217
click at [495, 129] on button "ICE Sent" at bounding box center [524, 122] width 151 height 22
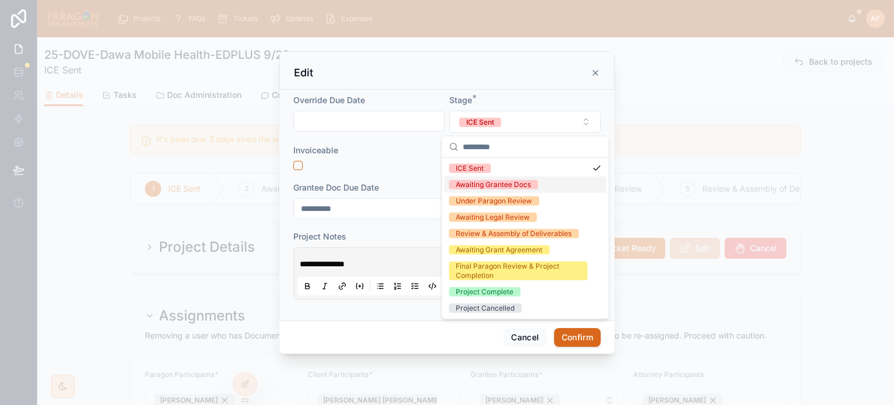
click at [498, 183] on div "Awaiting Grantee Docs" at bounding box center [493, 184] width 75 height 9
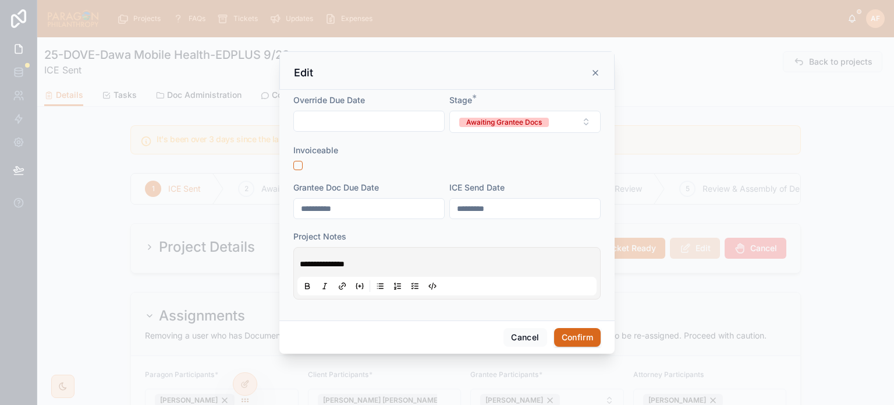
click at [300, 265] on span "**********" at bounding box center [322, 264] width 45 height 8
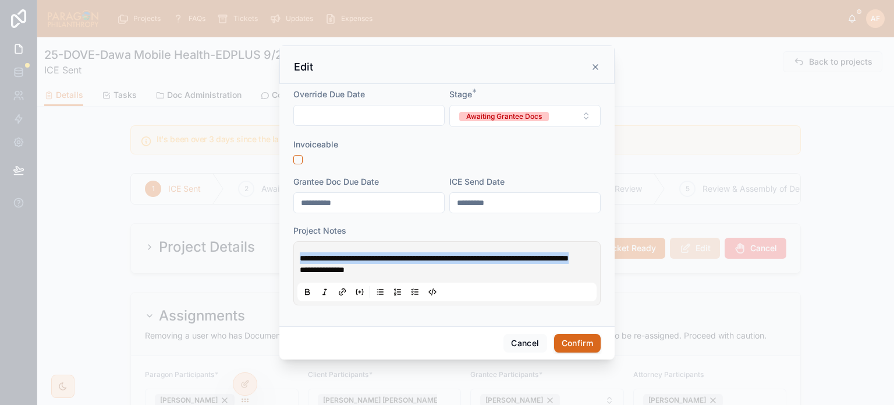
drag, startPoint x: 357, startPoint y: 260, endPoint x: 228, endPoint y: 246, distance: 129.4
click at [228, 246] on div "**********" at bounding box center [447, 202] width 894 height 405
copy span "**********"
click at [562, 348] on button "Confirm" at bounding box center [577, 343] width 47 height 19
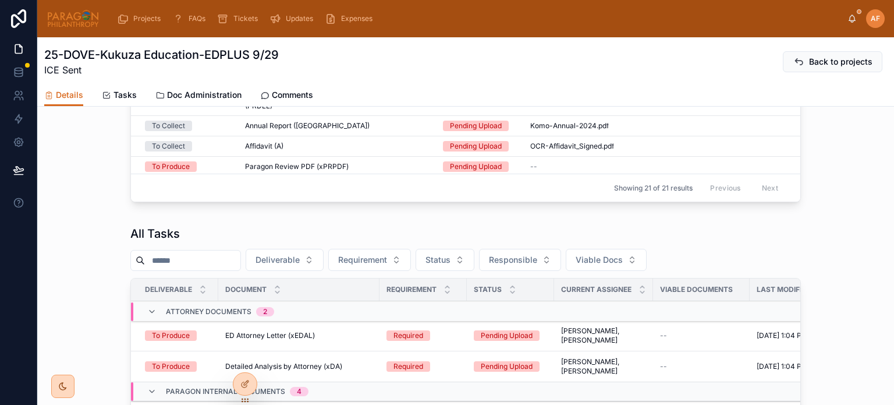
scroll to position [699, 0]
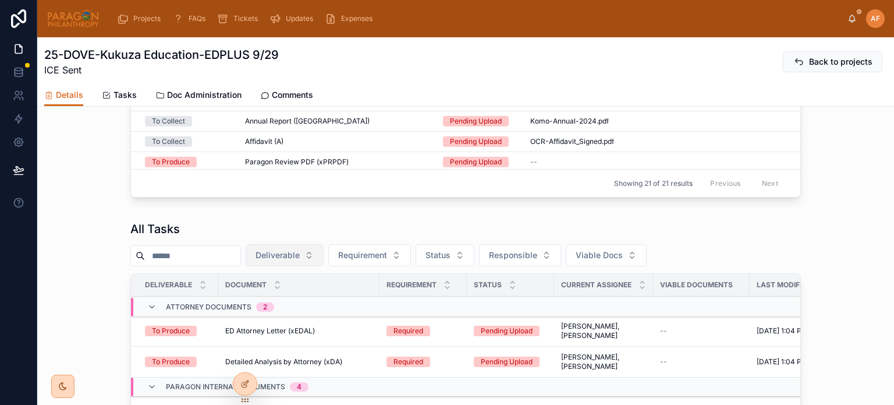
click at [324, 266] on button "Deliverable" at bounding box center [285, 255] width 78 height 22
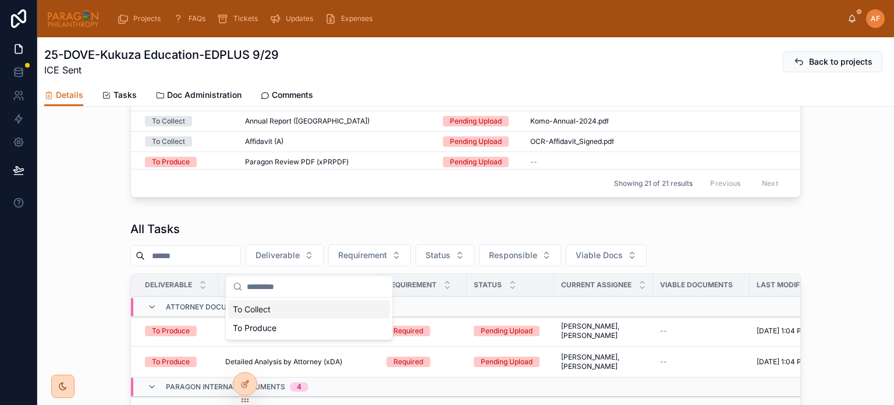
click at [268, 310] on div "To Collect" at bounding box center [309, 309] width 162 height 19
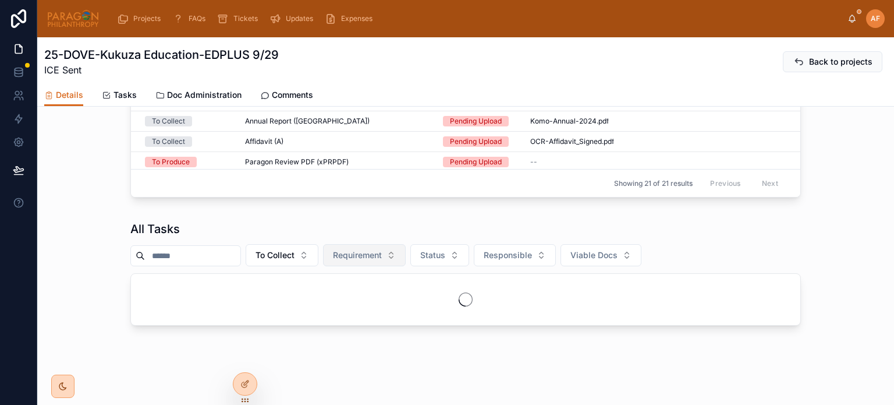
click at [382, 261] on span "Requirement" at bounding box center [357, 255] width 49 height 12
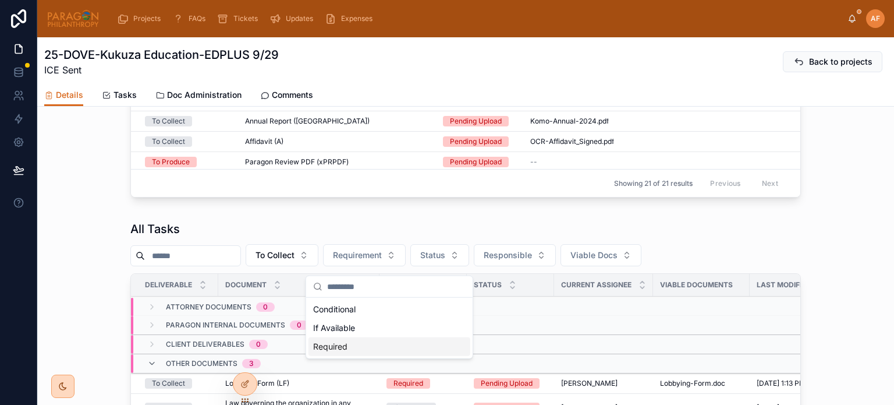
click at [355, 343] on div "Required" at bounding box center [390, 346] width 162 height 19
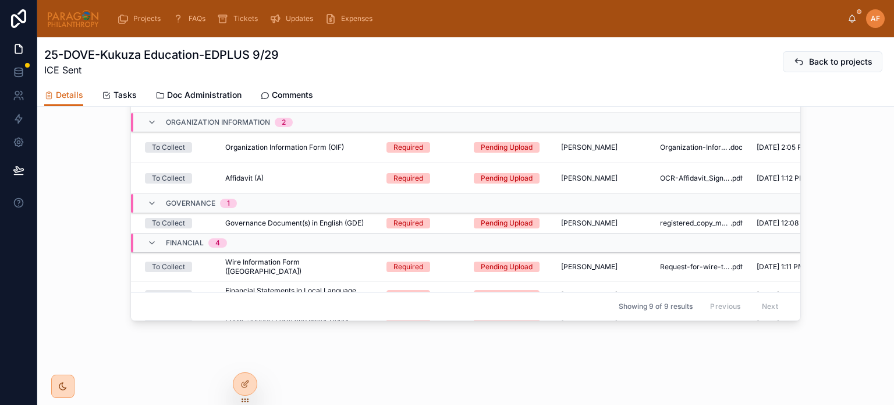
scroll to position [145, 0]
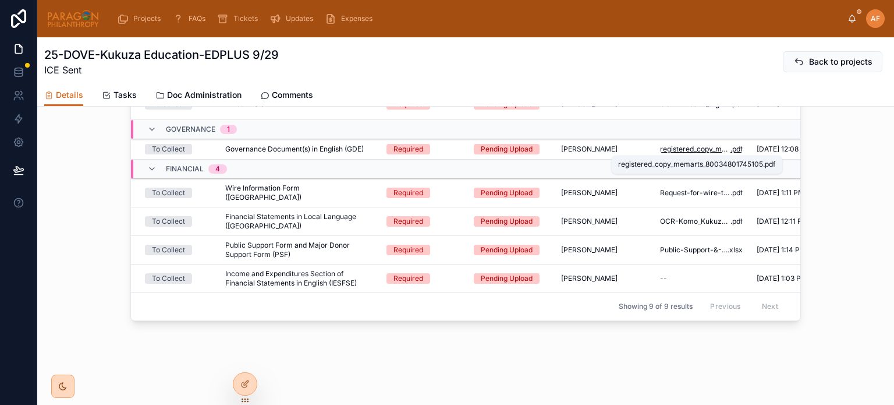
click at [680, 153] on span "registered_copy_memarts_80034801745105" at bounding box center [695, 148] width 70 height 9
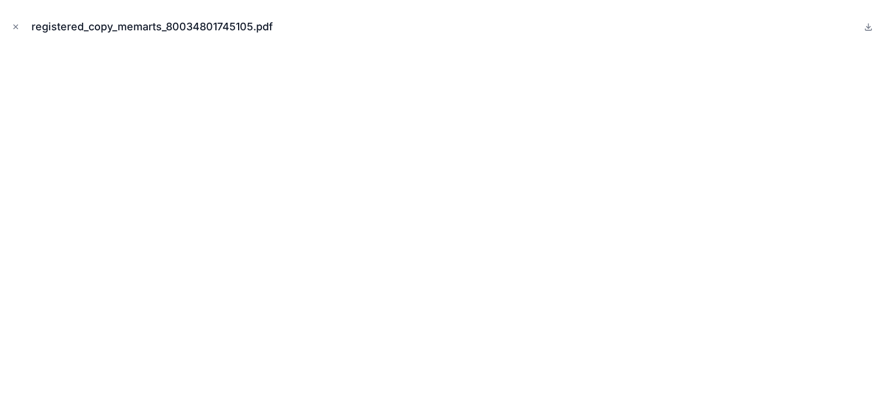
scroll to position [191, 0]
click at [15, 30] on icon "Close modal" at bounding box center [16, 27] width 8 height 8
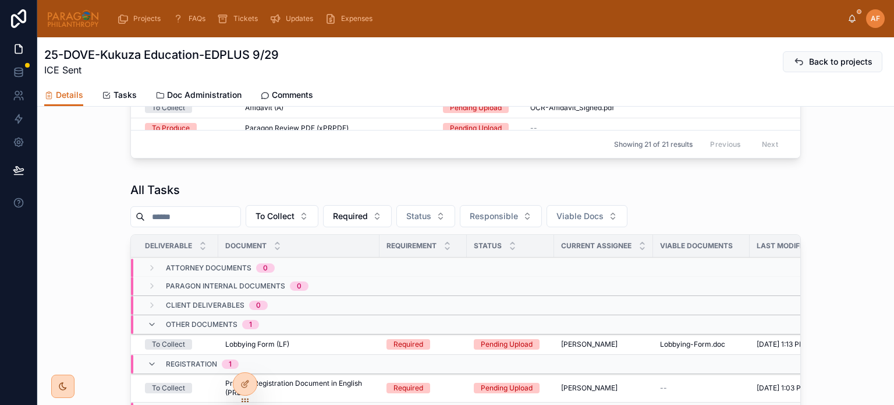
scroll to position [729, 0]
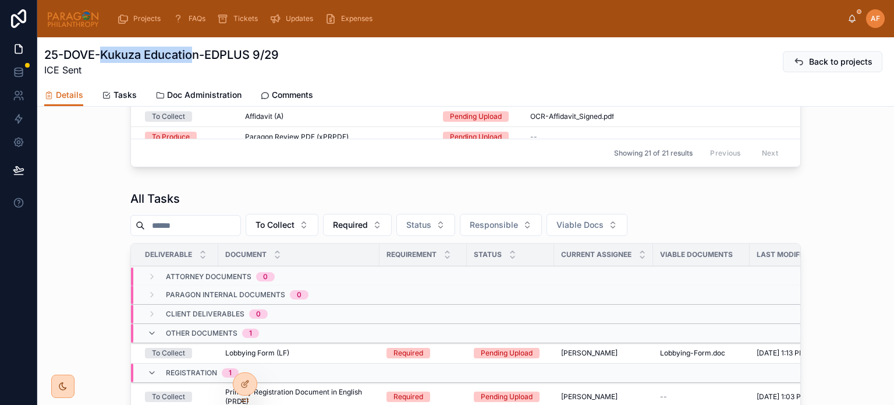
drag, startPoint x: 102, startPoint y: 53, endPoint x: 193, endPoint y: 55, distance: 90.8
click at [193, 55] on h1 "25-DOVE-Kukuza Education-EDPLUS 9/29" at bounding box center [161, 55] width 235 height 16
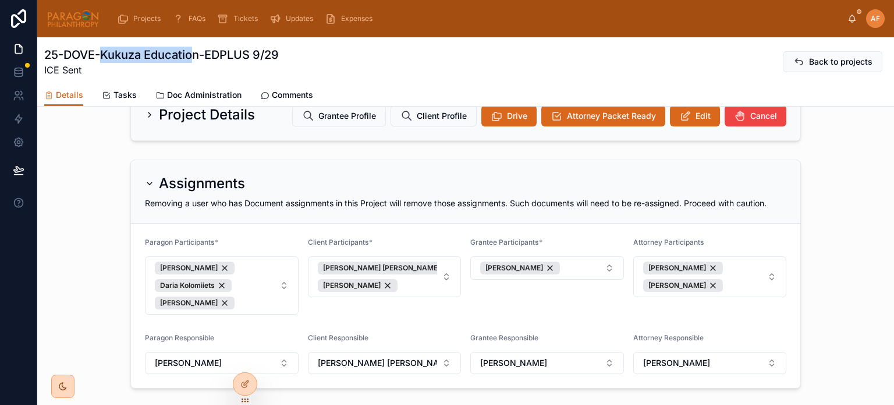
scroll to position [0, 0]
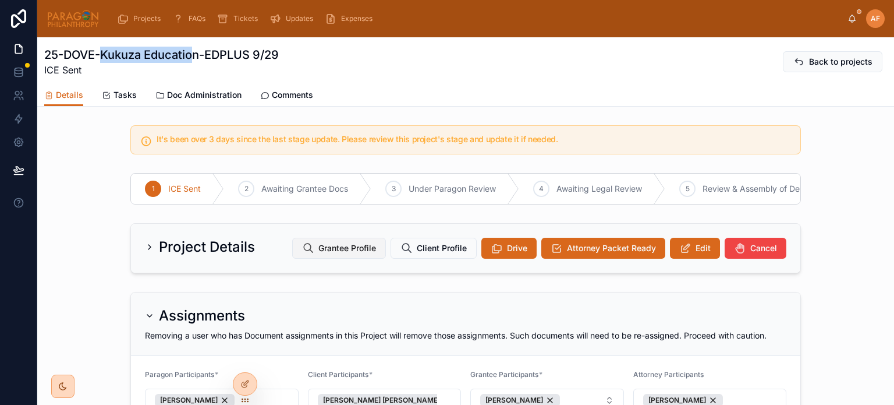
click at [310, 250] on button "Grantee Profile" at bounding box center [339, 248] width 94 height 21
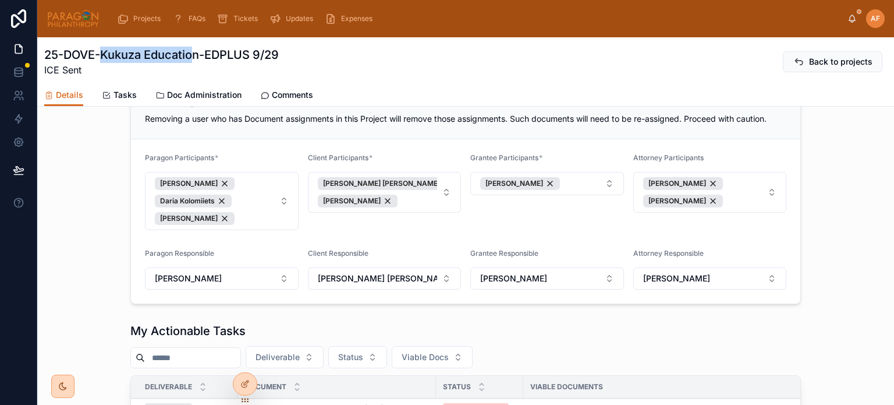
scroll to position [175, 0]
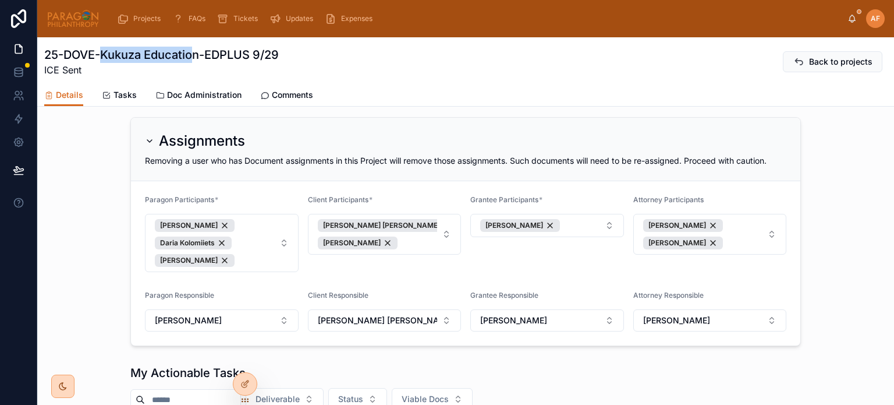
click at [310, 87] on link "Comments" at bounding box center [286, 95] width 53 height 23
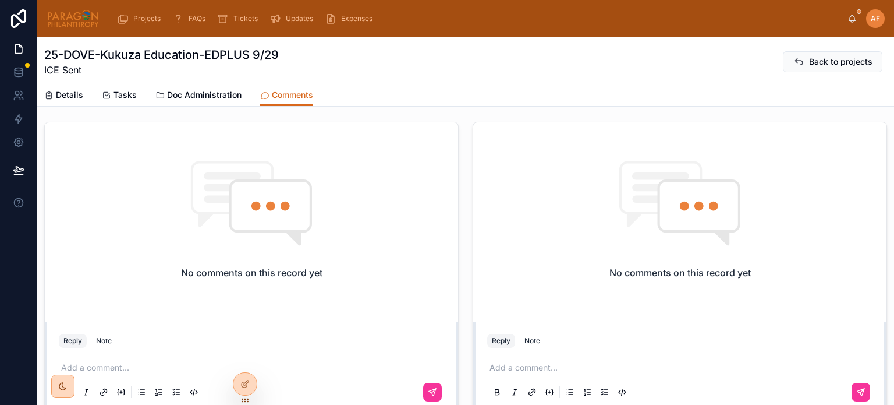
scroll to position [116, 0]
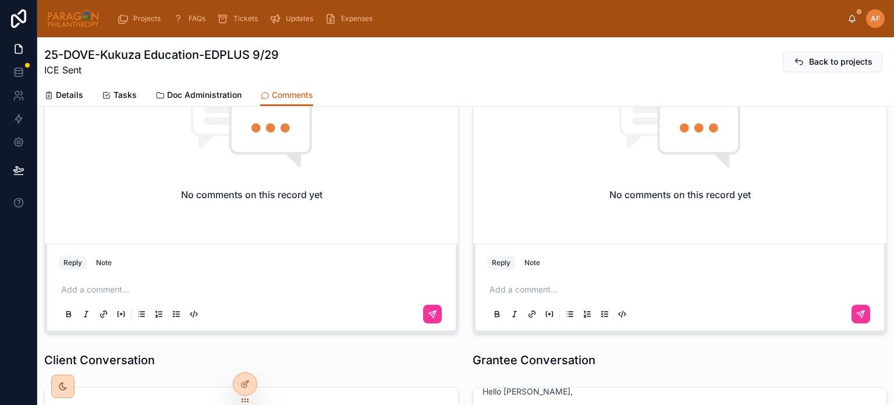
click at [130, 272] on div "Add a comment..." at bounding box center [251, 301] width 399 height 58
click at [130, 284] on p at bounding box center [253, 290] width 385 height 12
click at [428, 314] on icon at bounding box center [432, 313] width 9 height 9
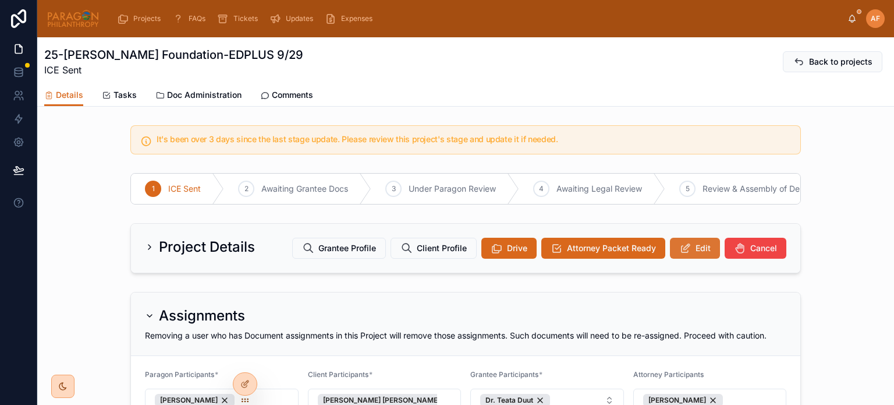
click at [700, 258] on button "Edit" at bounding box center [695, 248] width 50 height 21
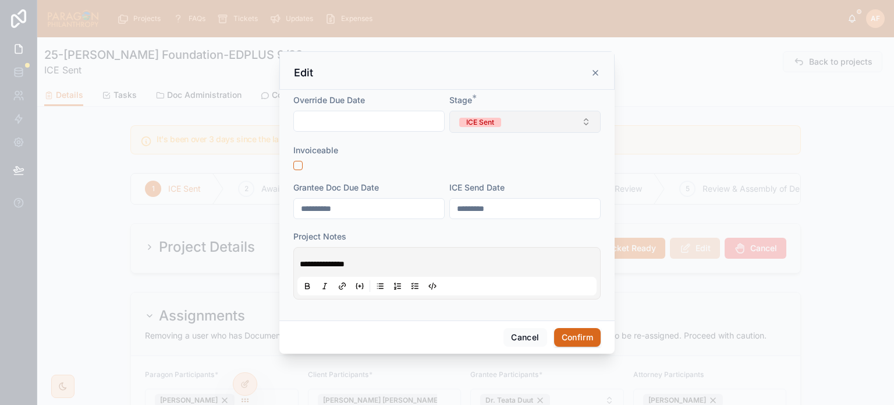
click at [511, 120] on button "ICE Sent" at bounding box center [524, 122] width 151 height 22
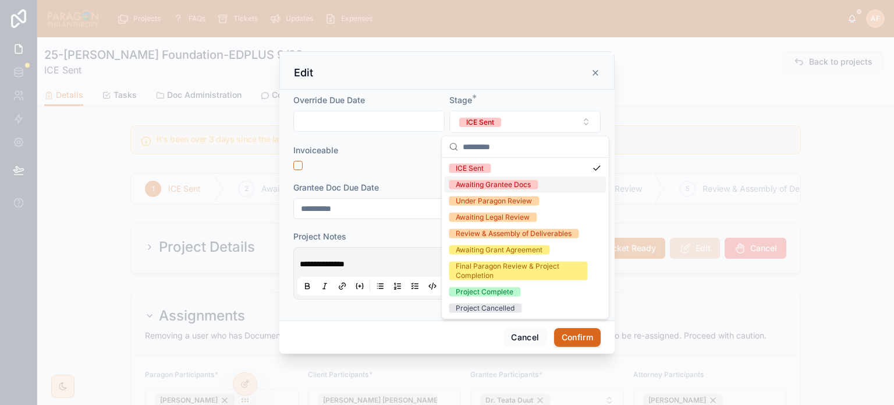
click at [494, 185] on div "Awaiting Grantee Docs" at bounding box center [493, 184] width 75 height 9
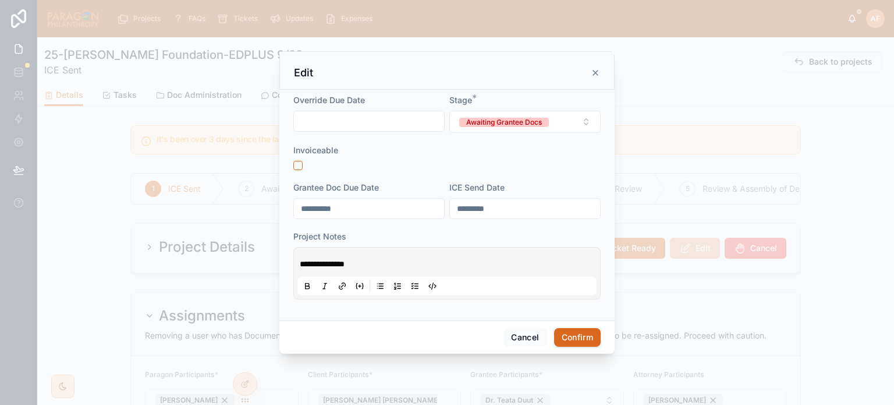
click at [300, 260] on span "**********" at bounding box center [322, 264] width 45 height 8
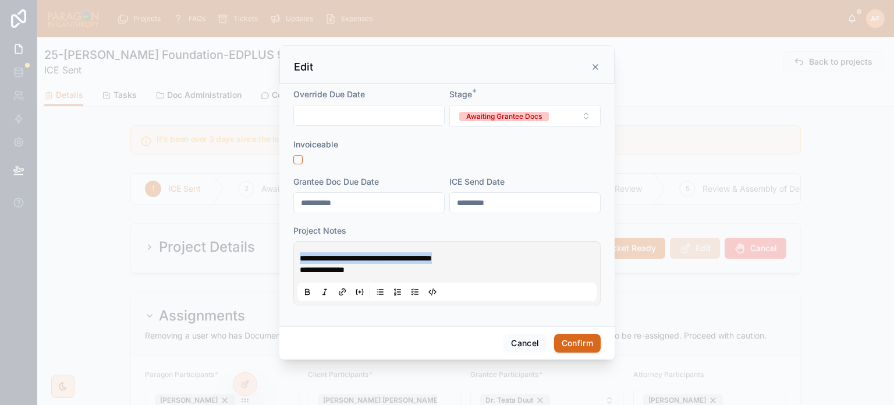
drag, startPoint x: 481, startPoint y: 252, endPoint x: 242, endPoint y: 253, distance: 238.7
click at [242, 253] on div "**********" at bounding box center [447, 202] width 894 height 405
click at [589, 339] on button "Confirm" at bounding box center [577, 343] width 47 height 19
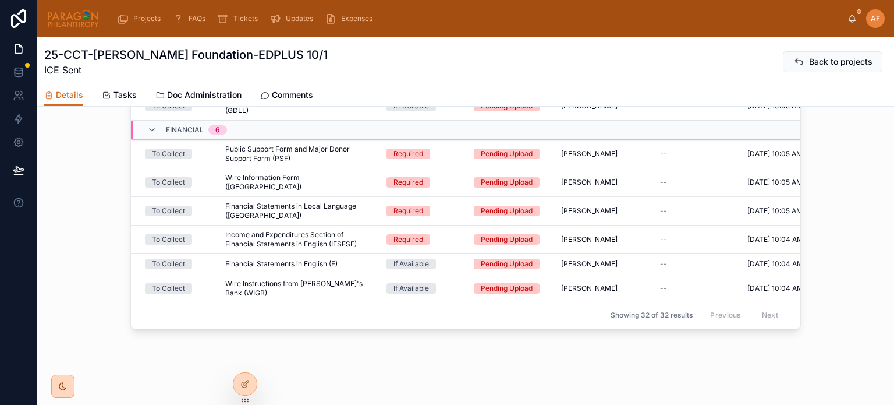
scroll to position [808, 0]
click at [272, 98] on span "Comments" at bounding box center [292, 95] width 41 height 12
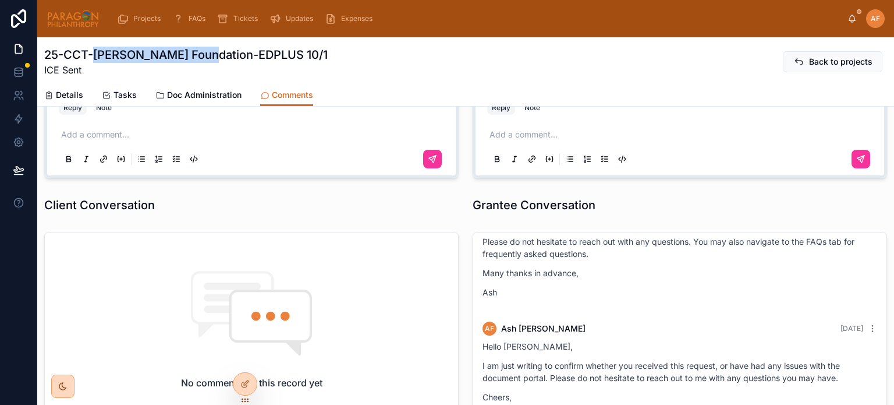
scroll to position [264, 0]
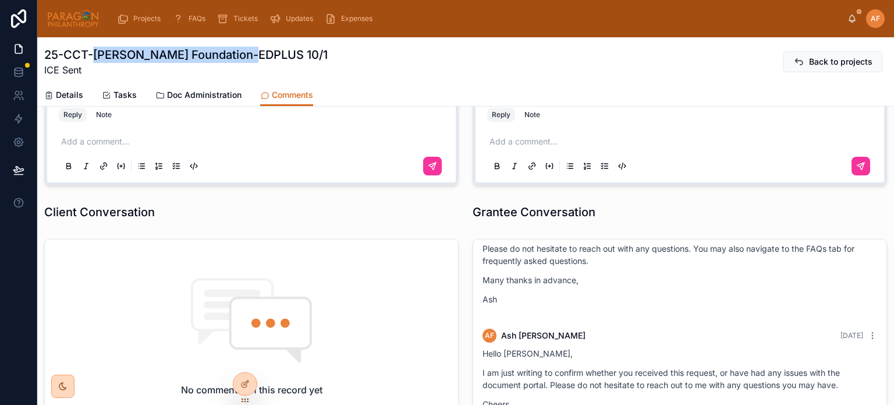
drag, startPoint x: 93, startPoint y: 53, endPoint x: 228, endPoint y: 58, distance: 134.6
click at [228, 52] on h1 "25-CCT-Isaac Paintsil Foundation-EDPLUS 10/1" at bounding box center [186, 55] width 284 height 16
copy h1 "Isaac Paintsil Foundation"
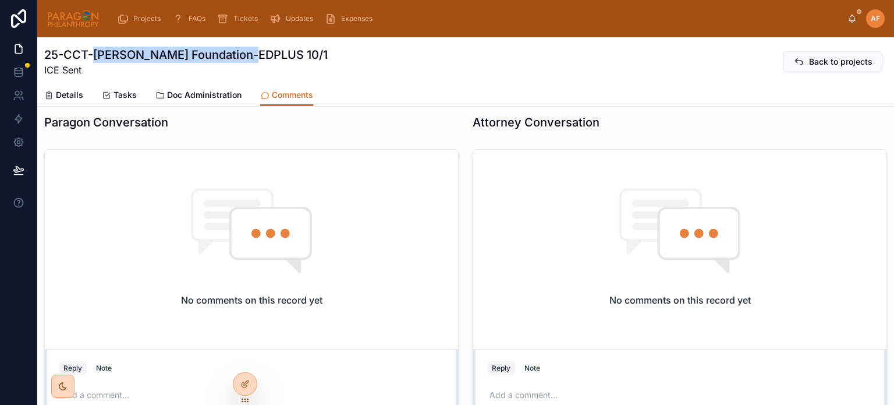
scroll to position [0, 0]
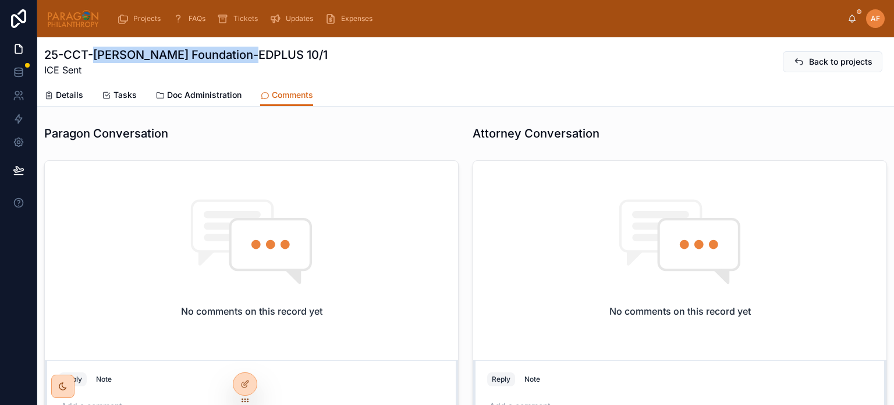
click at [63, 97] on span "Details" at bounding box center [69, 95] width 27 height 12
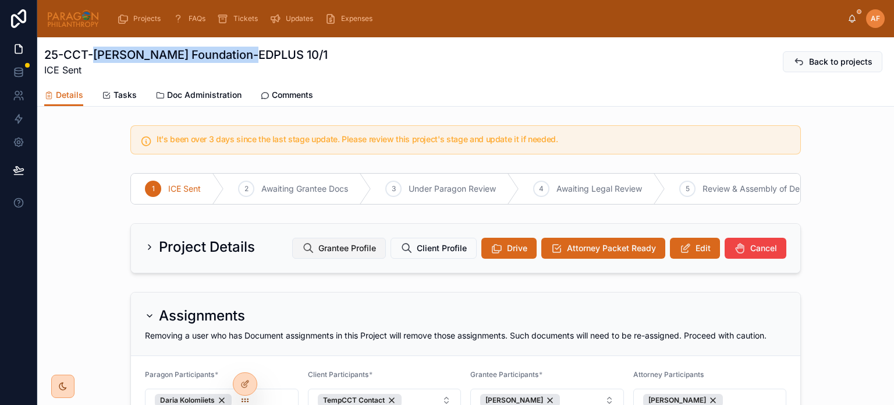
click at [354, 254] on span "Grantee Profile" at bounding box center [347, 248] width 58 height 12
click at [427, 254] on span "Client Profile" at bounding box center [442, 248] width 50 height 12
click at [687, 258] on button "Edit" at bounding box center [695, 248] width 50 height 21
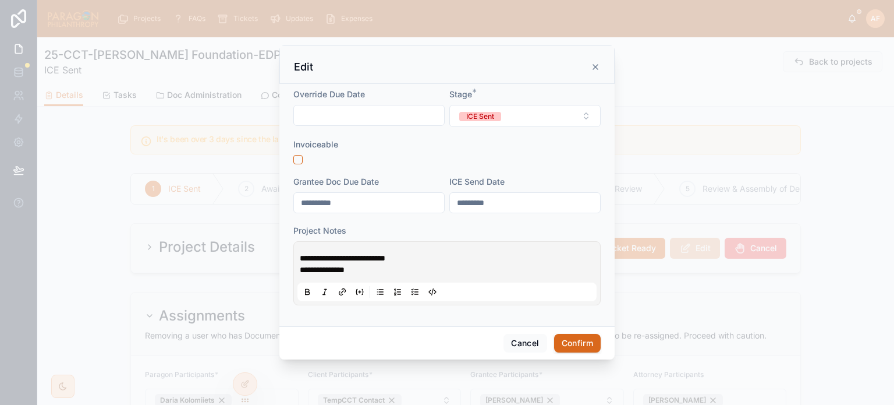
click at [299, 256] on div "**********" at bounding box center [446, 273] width 299 height 56
click at [300, 254] on span "**********" at bounding box center [343, 258] width 86 height 8
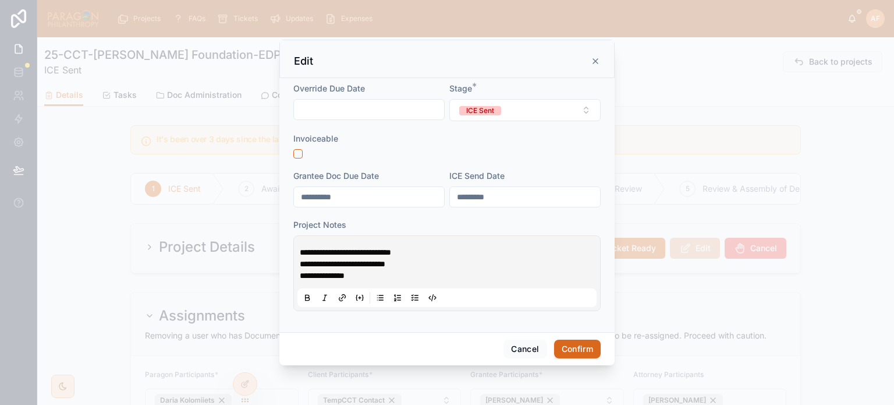
click at [574, 342] on button "Confirm" at bounding box center [577, 348] width 47 height 19
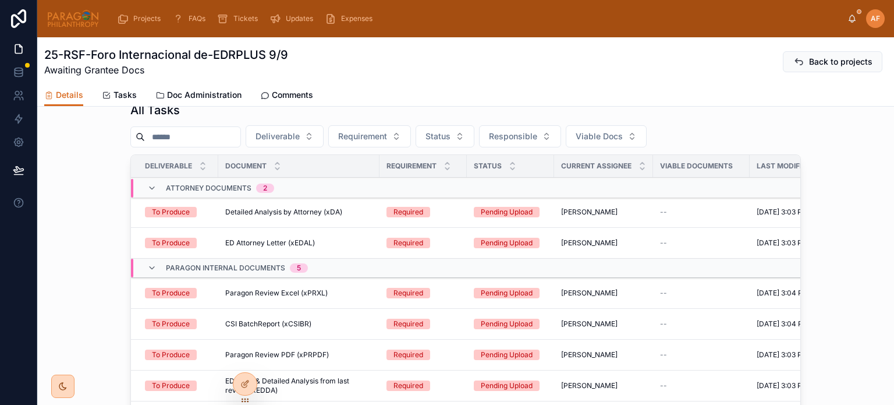
scroll to position [694, 0]
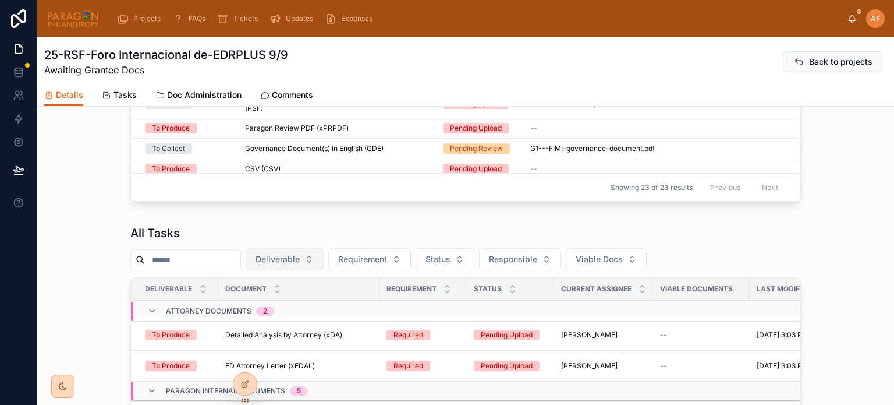
click at [324, 269] on button "Deliverable" at bounding box center [285, 259] width 78 height 22
click at [263, 316] on div "To Collect" at bounding box center [309, 312] width 162 height 19
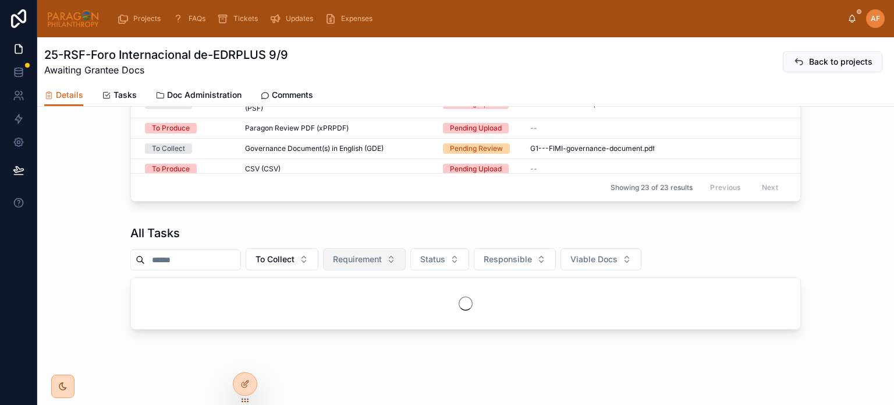
click at [382, 263] on span "Requirement" at bounding box center [357, 259] width 49 height 12
click at [329, 349] on div "Required" at bounding box center [390, 350] width 162 height 19
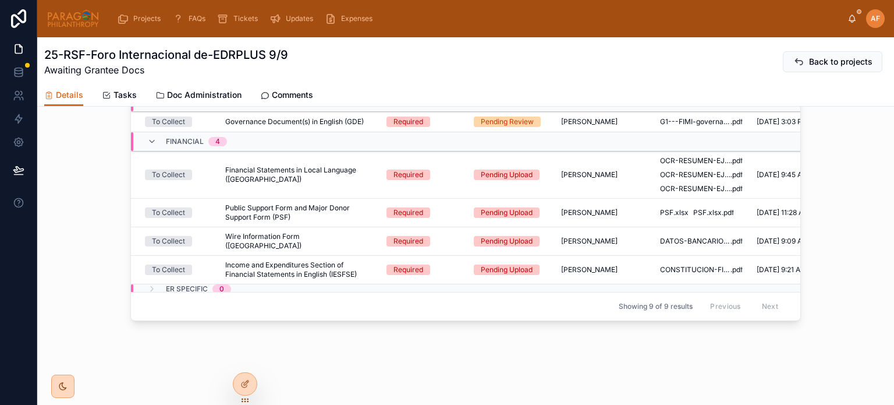
scroll to position [962, 0]
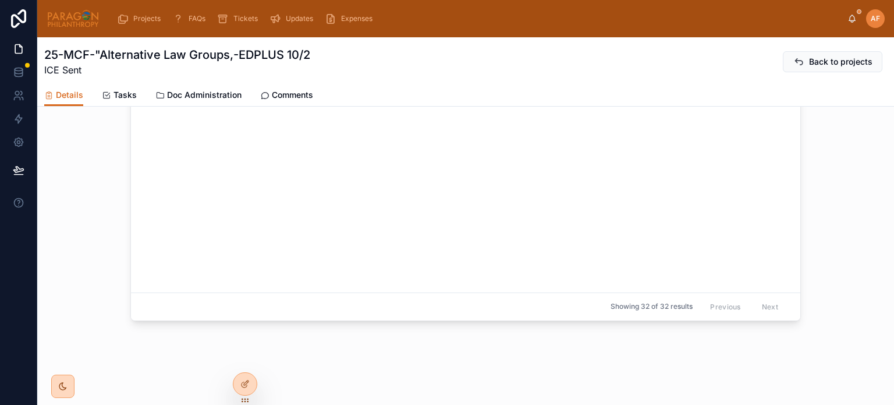
scroll to position [936, 0]
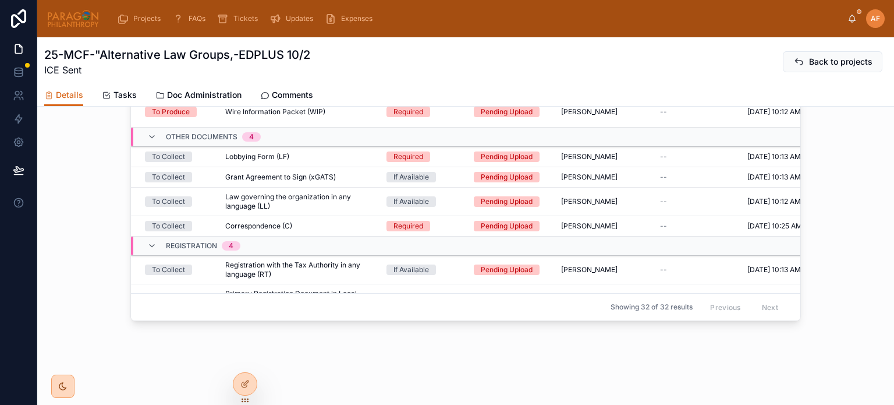
click at [268, 98] on div "Comments" at bounding box center [286, 95] width 53 height 12
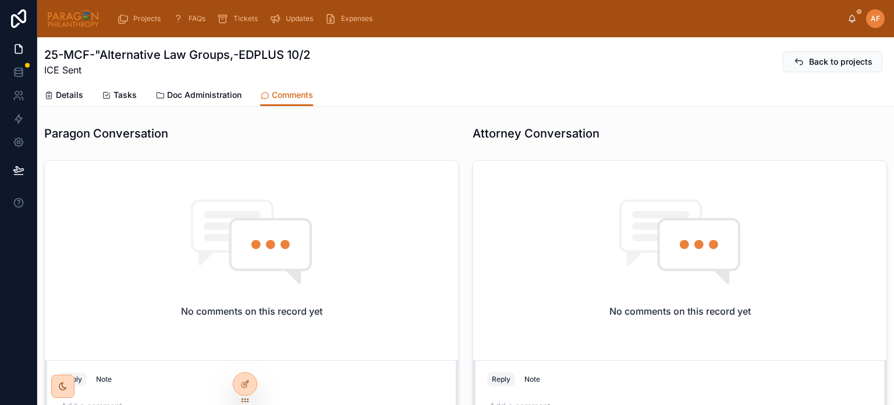
click at [80, 93] on span "Details" at bounding box center [69, 95] width 27 height 12
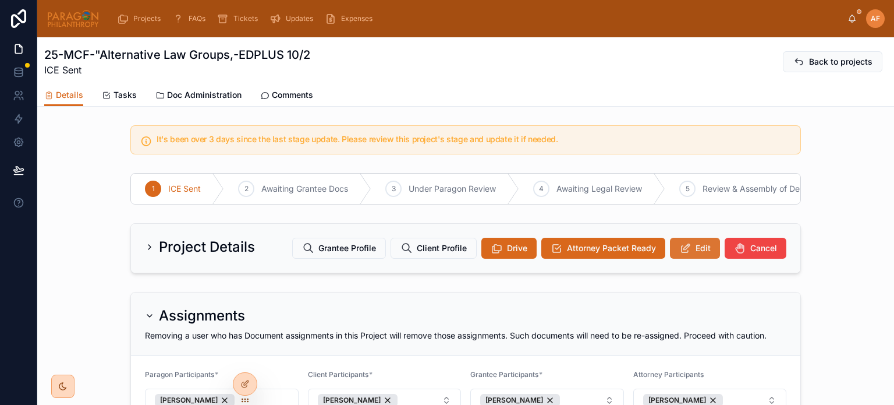
click at [696, 254] on span "Edit" at bounding box center [703, 248] width 15 height 12
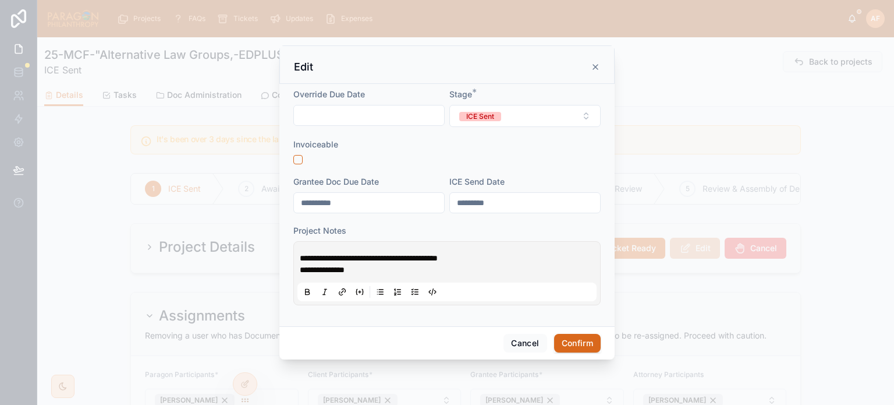
click at [301, 257] on span "**********" at bounding box center [369, 258] width 138 height 8
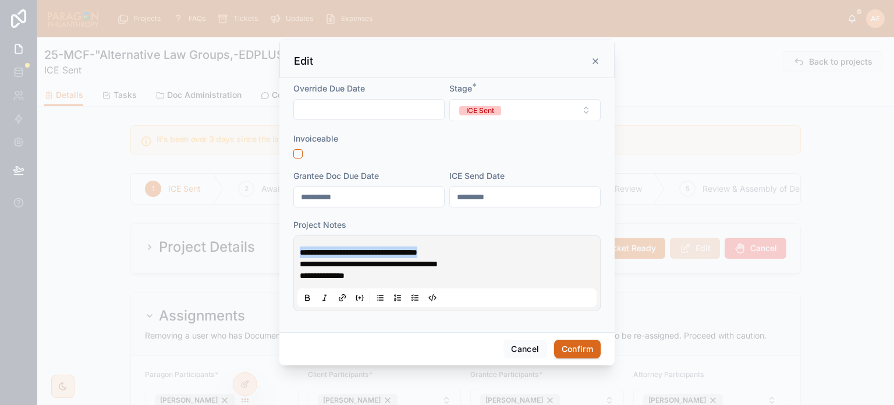
drag, startPoint x: 477, startPoint y: 254, endPoint x: 265, endPoint y: 254, distance: 212.5
click at [265, 254] on div "**********" at bounding box center [447, 202] width 894 height 405
copy span "**********"
click at [576, 341] on button "Confirm" at bounding box center [577, 348] width 47 height 19
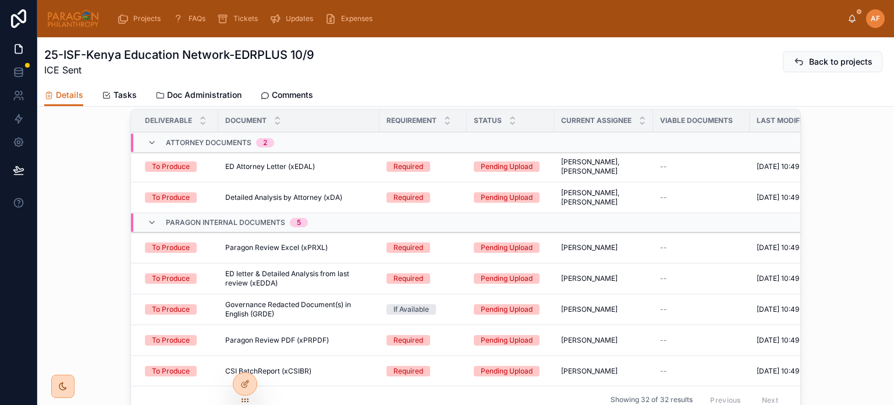
click at [289, 94] on span "Comments" at bounding box center [292, 95] width 41 height 12
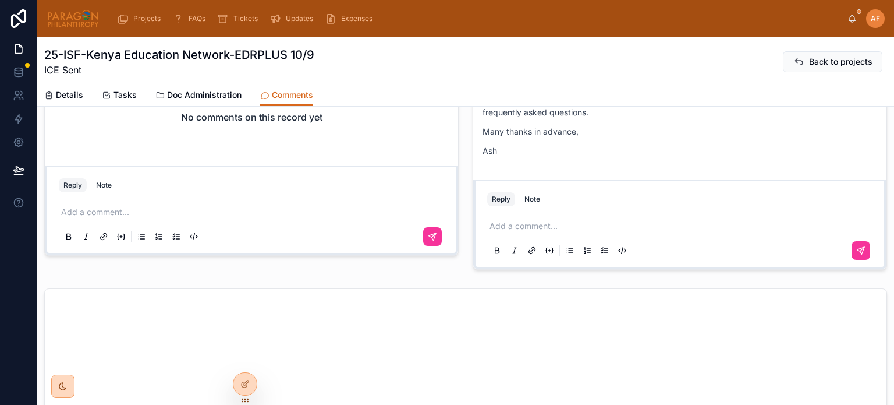
scroll to position [396, 0]
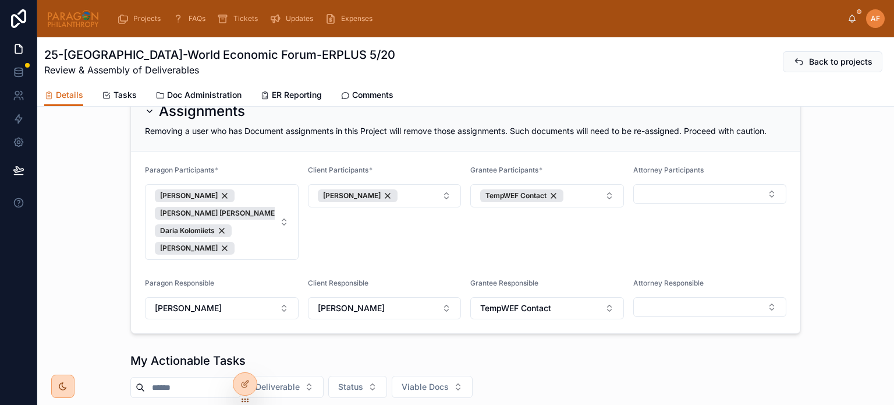
scroll to position [116, 0]
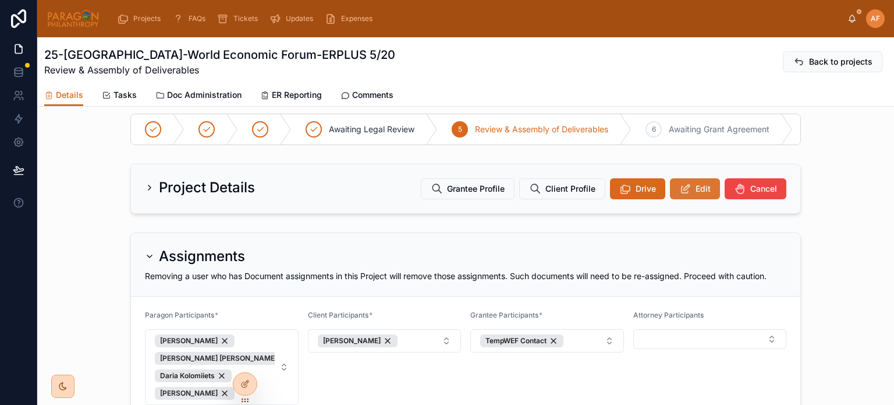
click at [689, 199] on button "Edit" at bounding box center [695, 188] width 50 height 21
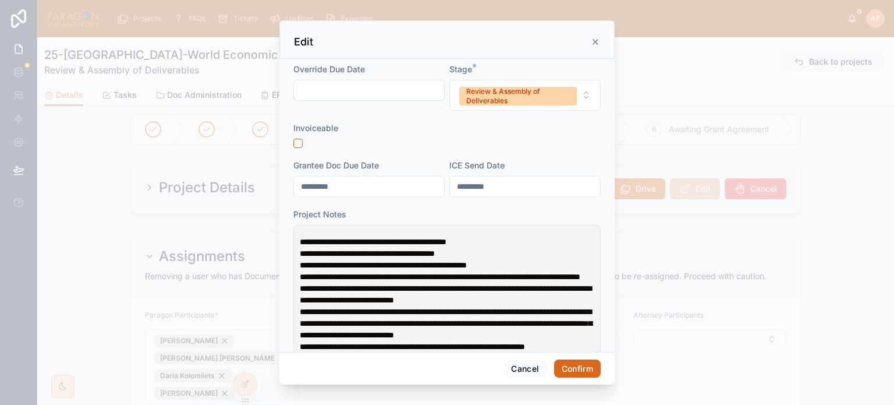
click at [573, 364] on button "Confirm" at bounding box center [577, 368] width 47 height 19
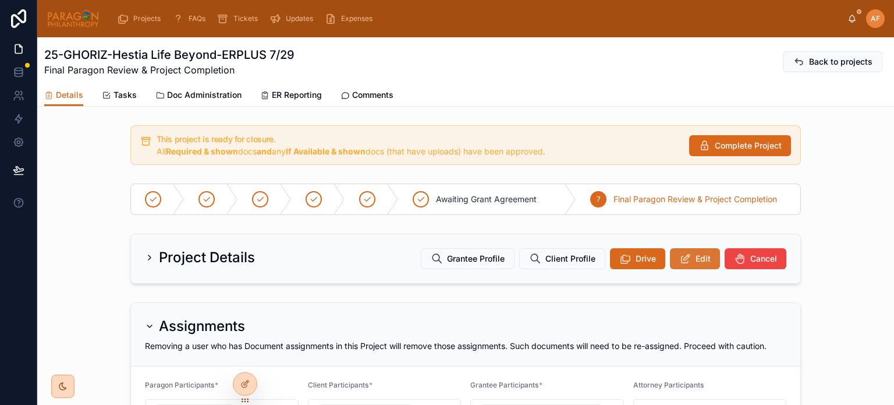
click at [696, 258] on span "Edit" at bounding box center [703, 259] width 15 height 12
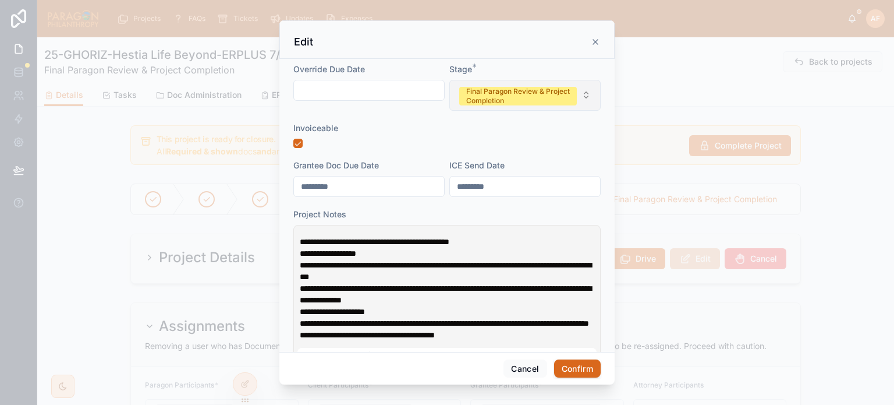
click at [509, 97] on div "Final Paragon Review & Project Completion" at bounding box center [518, 96] width 104 height 19
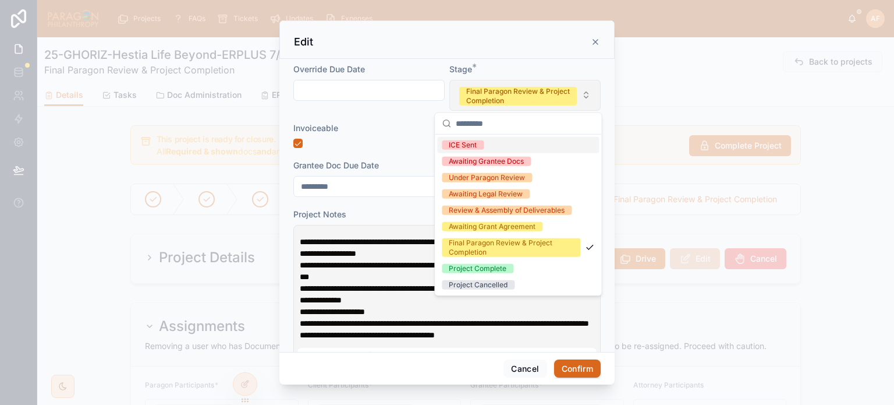
click at [512, 92] on div "Final Paragon Review & Project Completion" at bounding box center [518, 96] width 104 height 19
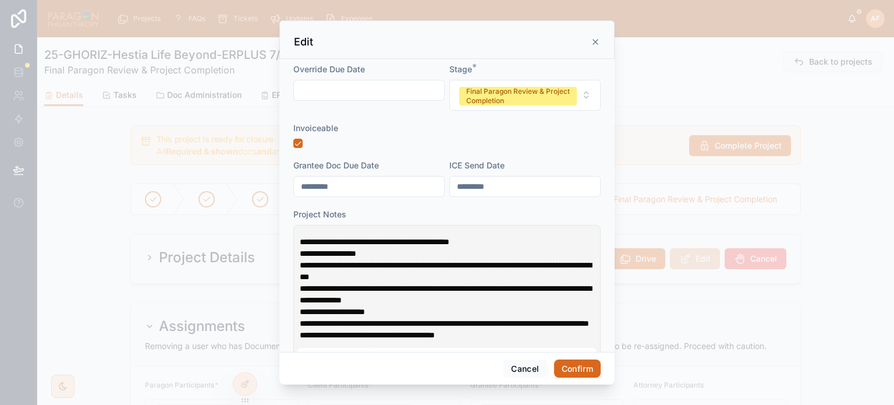
click at [573, 364] on button "Confirm" at bounding box center [577, 368] width 47 height 19
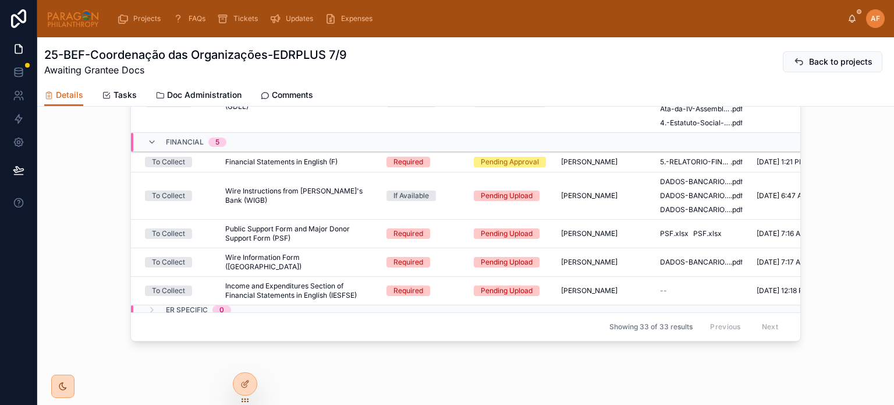
scroll to position [997, 0]
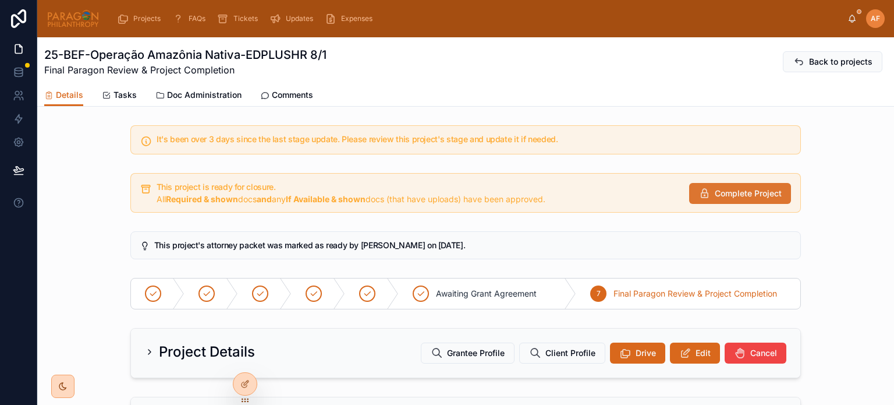
click at [715, 193] on span "Complete Project" at bounding box center [748, 193] width 67 height 12
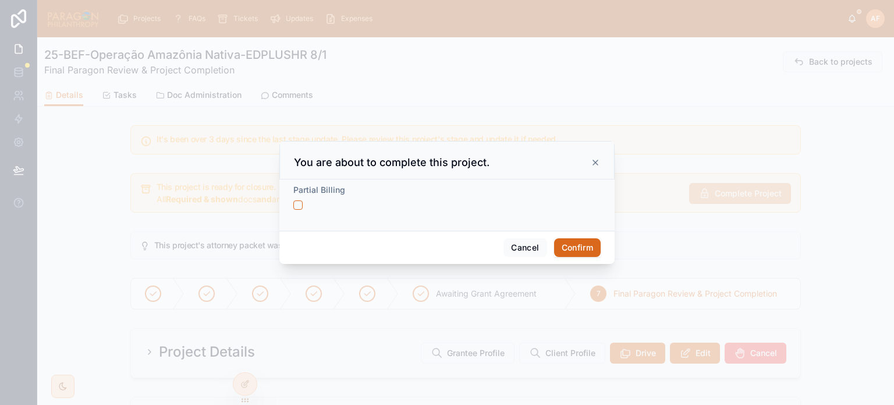
click at [578, 247] on button "Confirm" at bounding box center [577, 247] width 47 height 19
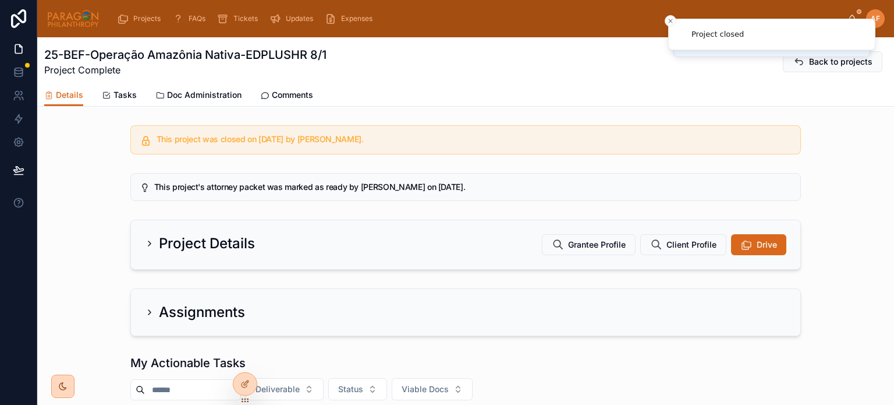
click at [212, 95] on span "Doc Administration" at bounding box center [204, 95] width 75 height 12
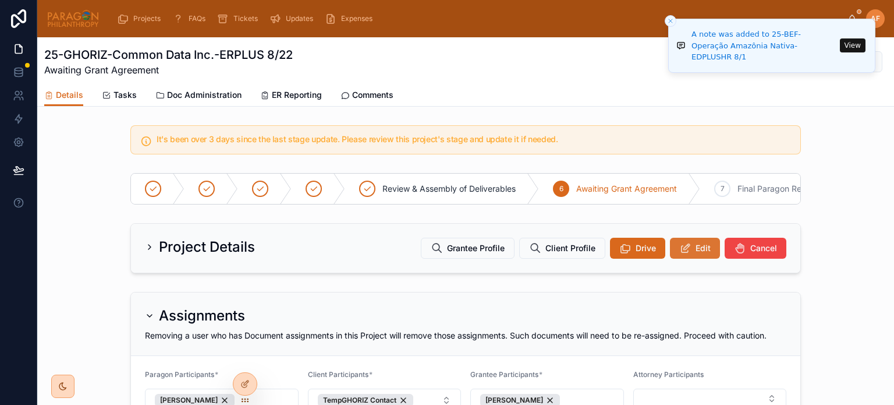
click at [696, 254] on span "Edit" at bounding box center [703, 248] width 15 height 12
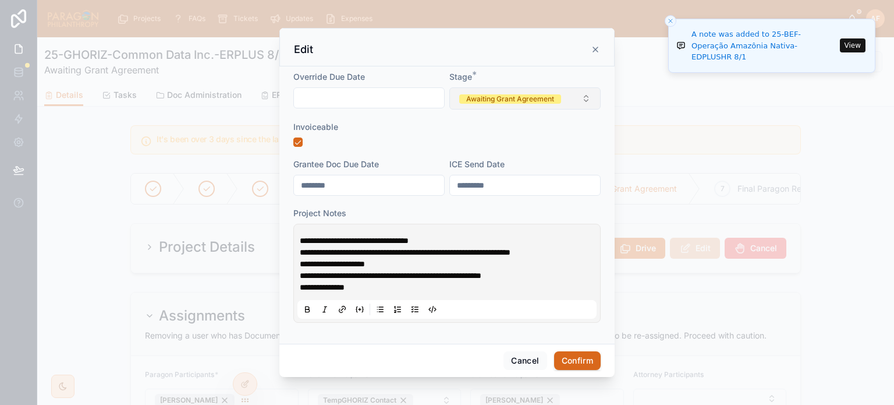
click at [513, 104] on div "Awaiting Grant Agreement" at bounding box center [510, 98] width 88 height 9
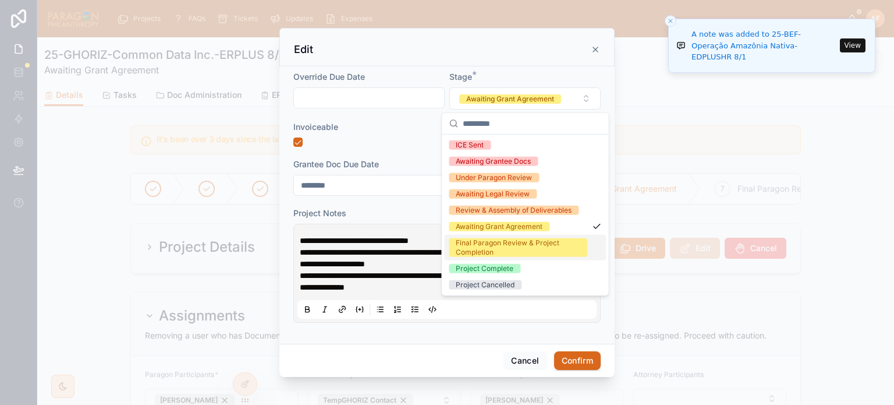
click at [510, 246] on div "Final Paragon Review & Project Completion" at bounding box center [518, 247] width 125 height 19
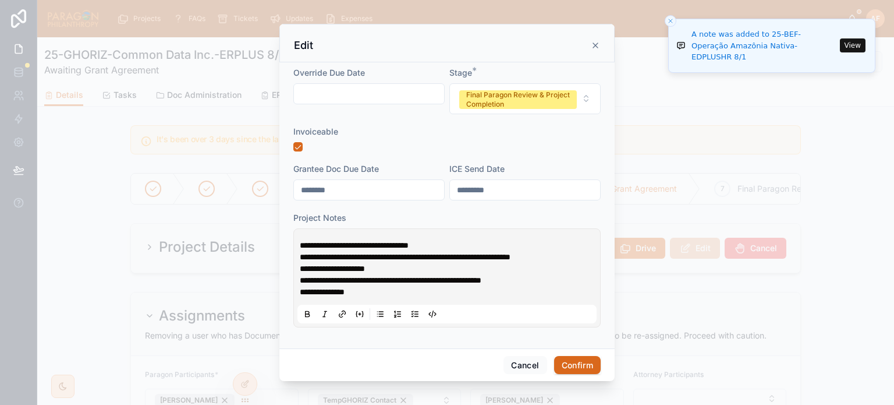
click at [301, 244] on span "**********" at bounding box center [354, 245] width 109 height 8
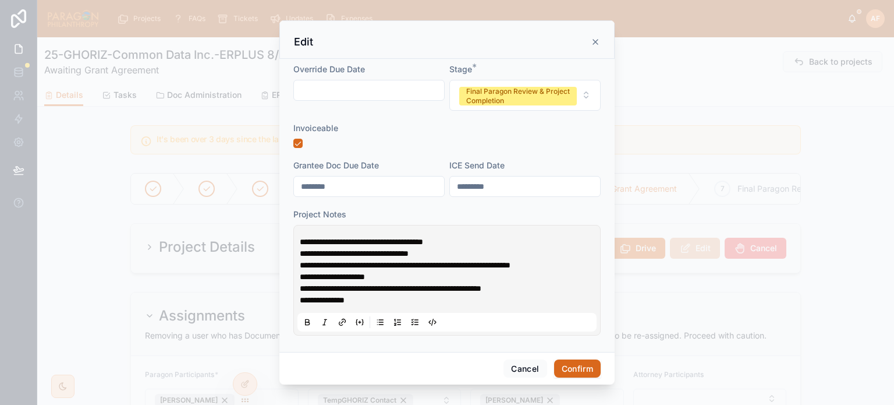
click at [569, 370] on button "Confirm" at bounding box center [577, 368] width 47 height 19
